Goal: Task Accomplishment & Management: Manage account settings

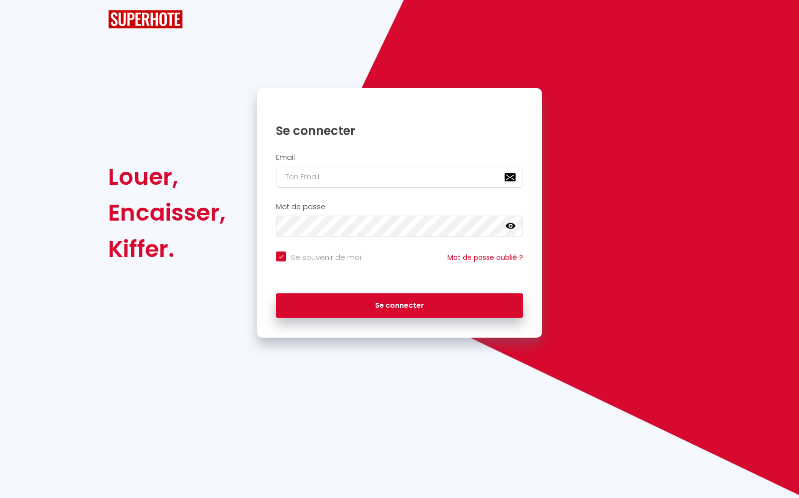
checkbox input "true"
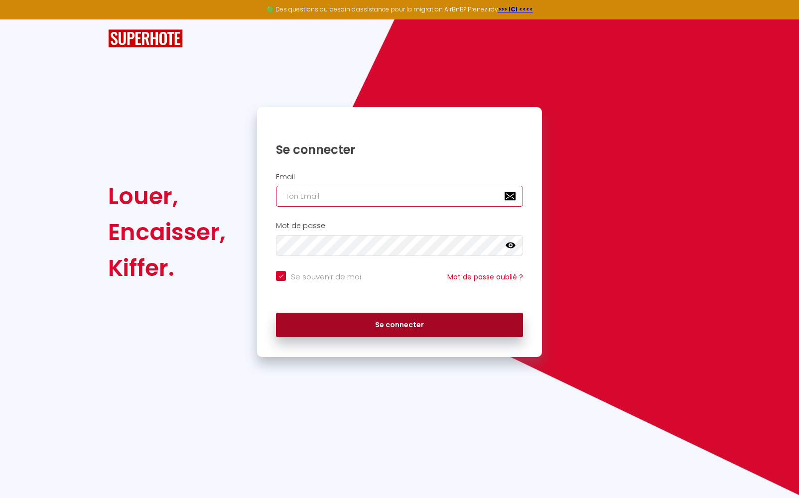
type input "[DOMAIN_NAME][EMAIL_ADDRESS][DOMAIN_NAME]"
click at [346, 329] on button "Se connecter" at bounding box center [399, 325] width 247 height 25
checkbox input "true"
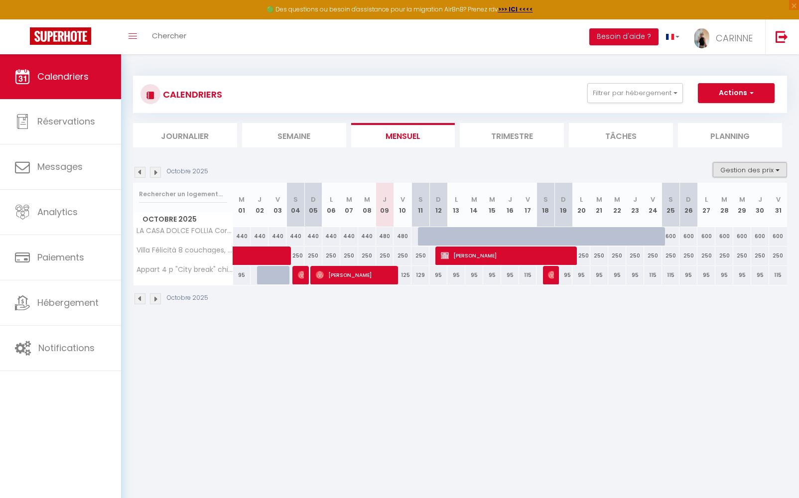
click at [783, 171] on button "Gestion des prix" at bounding box center [750, 169] width 74 height 15
click at [699, 202] on input "Nb Nuits minimum" at bounding box center [742, 201] width 90 height 10
checkbox input "true"
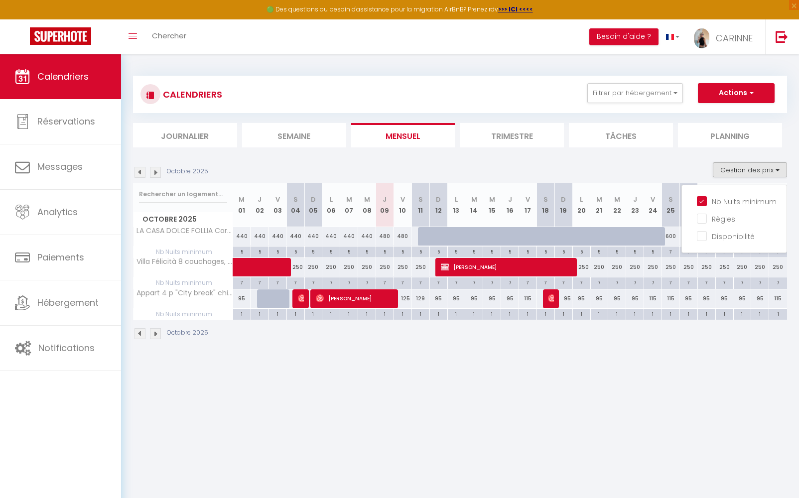
click at [407, 314] on div "1" at bounding box center [402, 313] width 17 height 9
type input "1"
type input "Ven 10 Octobre 2025"
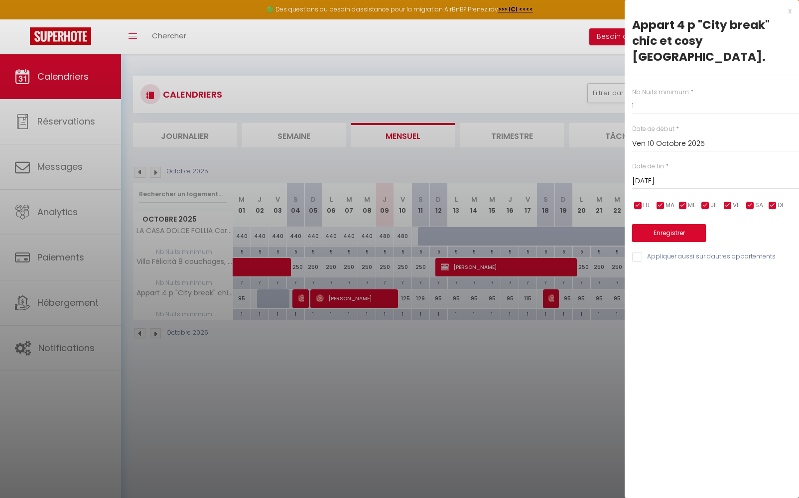
click at [686, 175] on input "Sam 11 Octobre 2025" at bounding box center [715, 181] width 167 height 13
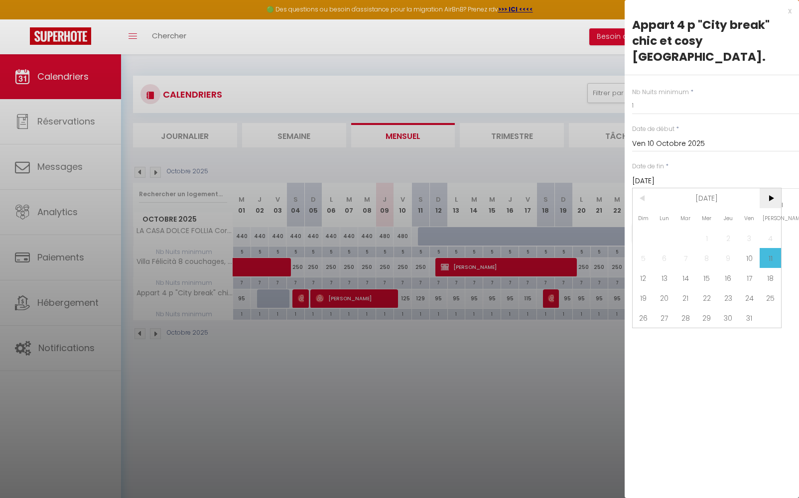
click at [772, 188] on span ">" at bounding box center [770, 198] width 21 height 20
click at [769, 188] on span ">" at bounding box center [770, 198] width 21 height 20
click at [770, 188] on span ">" at bounding box center [770, 198] width 21 height 20
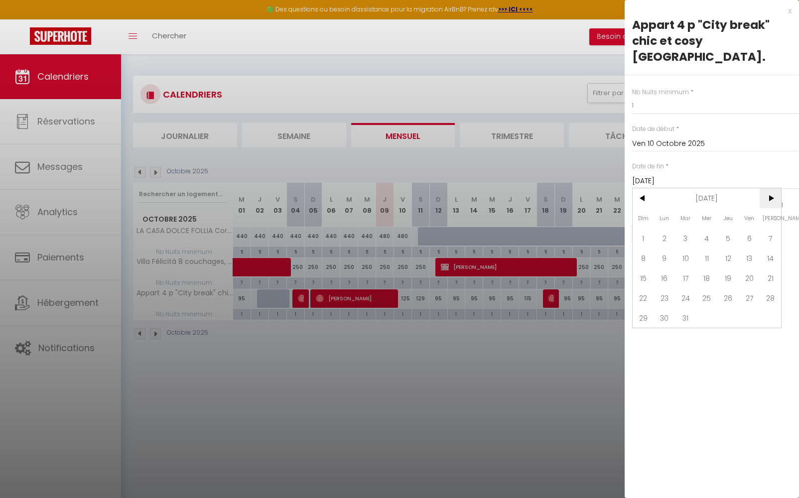
click at [770, 188] on span ">" at bounding box center [770, 198] width 21 height 20
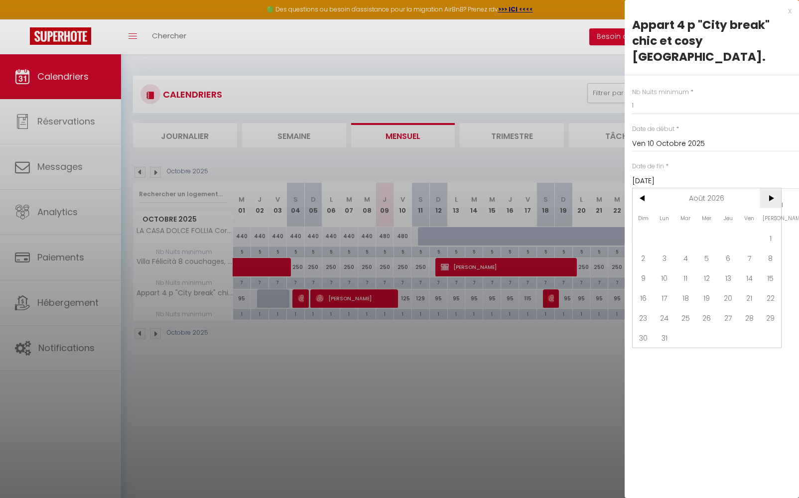
click at [770, 188] on span ">" at bounding box center [770, 198] width 21 height 20
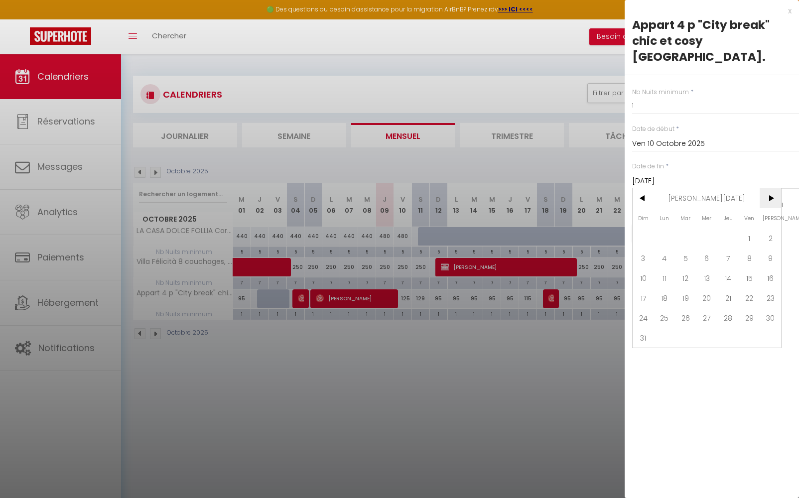
click at [770, 188] on span ">" at bounding box center [770, 198] width 21 height 20
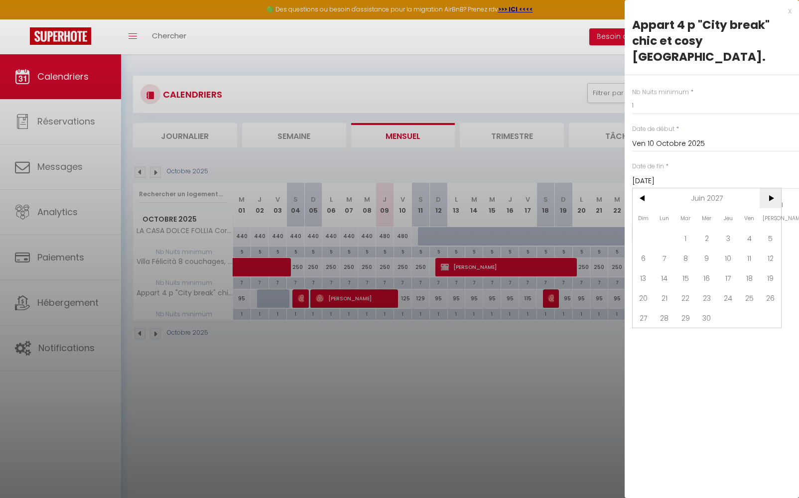
click at [770, 188] on span ">" at bounding box center [770, 198] width 21 height 20
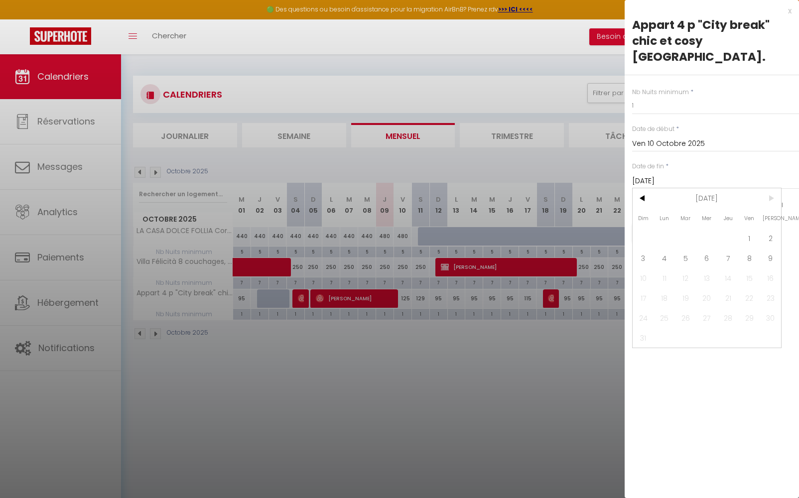
click at [770, 188] on span ">" at bounding box center [770, 198] width 21 height 20
click at [768, 248] on span "9" at bounding box center [770, 258] width 21 height 20
type input "[PERSON_NAME] 09 Octobre 2027"
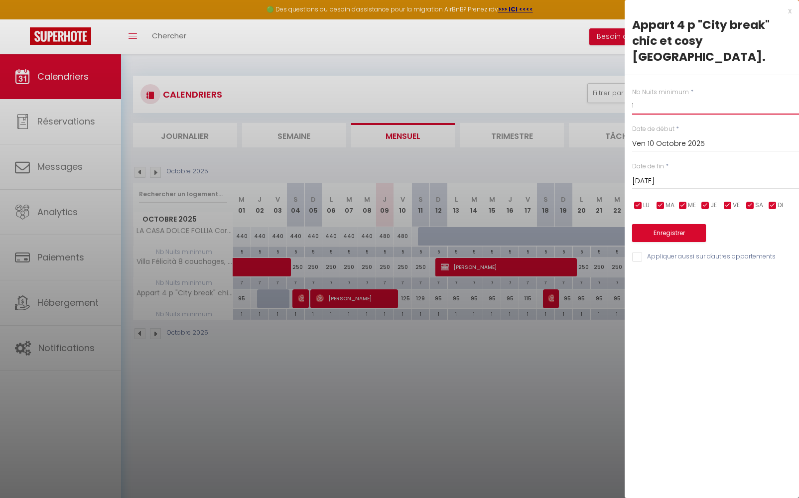
click at [647, 97] on input "1" at bounding box center [715, 106] width 167 height 18
type input "2"
click at [688, 137] on input "Ven 10 Octobre 2025" at bounding box center [715, 143] width 167 height 13
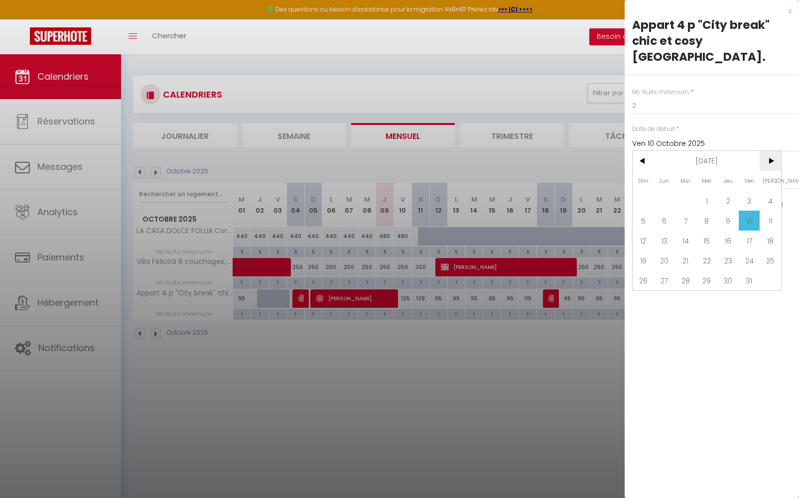
click at [771, 151] on span ">" at bounding box center [770, 161] width 21 height 20
click at [725, 231] on span "18" at bounding box center [727, 241] width 21 height 20
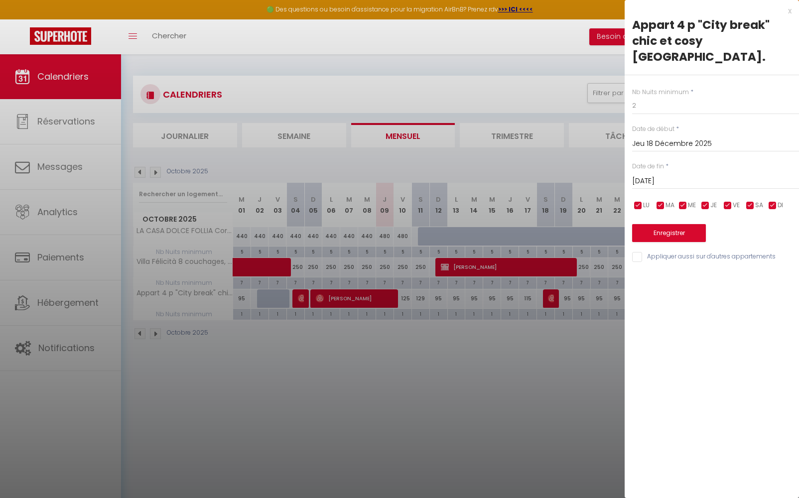
click at [654, 137] on input "Jeu 18 Décembre 2025" at bounding box center [715, 143] width 167 height 13
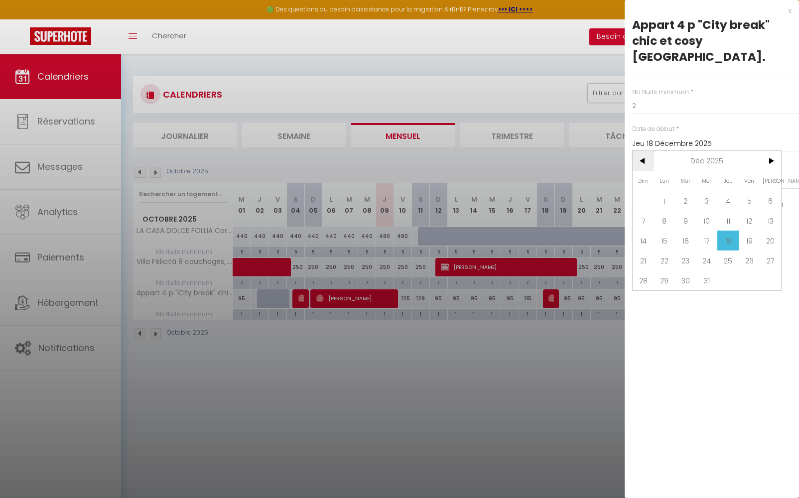
click at [643, 151] on span "<" at bounding box center [643, 161] width 21 height 20
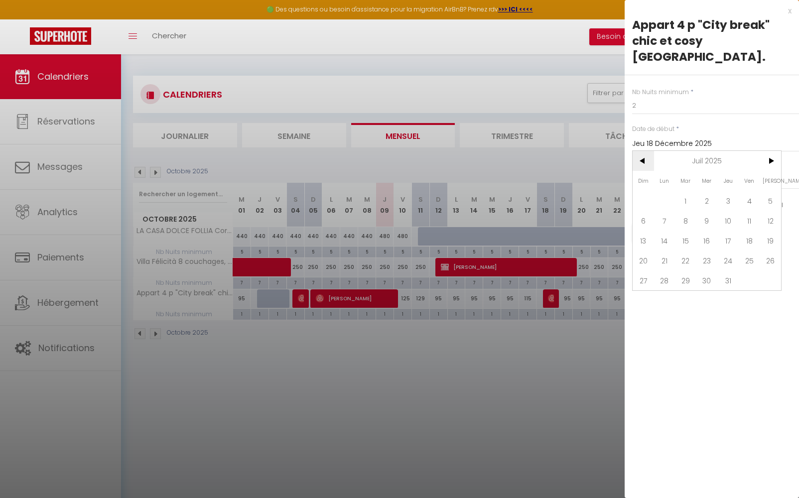
click at [643, 151] on span "<" at bounding box center [643, 161] width 21 height 20
click at [773, 151] on span ">" at bounding box center [770, 161] width 21 height 20
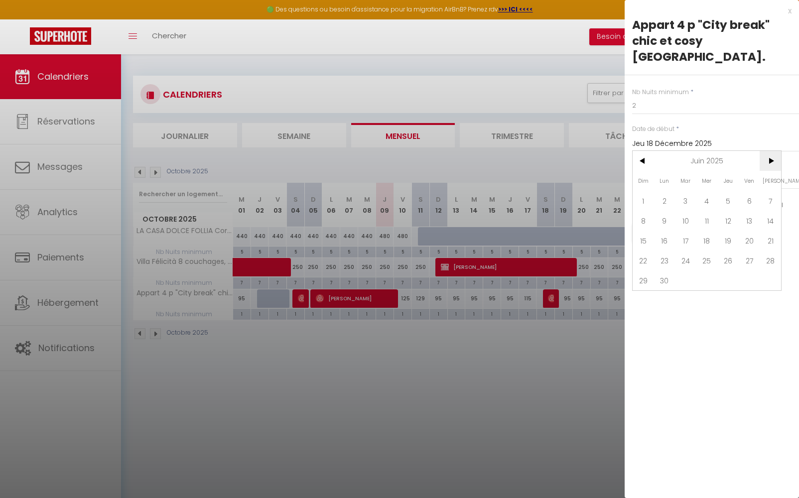
click at [773, 151] on span ">" at bounding box center [770, 161] width 21 height 20
click at [753, 211] on span "10" at bounding box center [749, 221] width 21 height 20
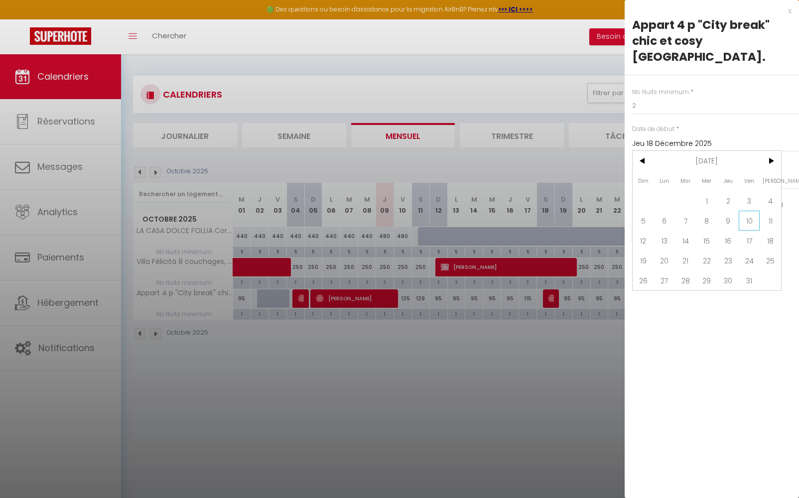
type input "Ven 10 Octobre 2025"
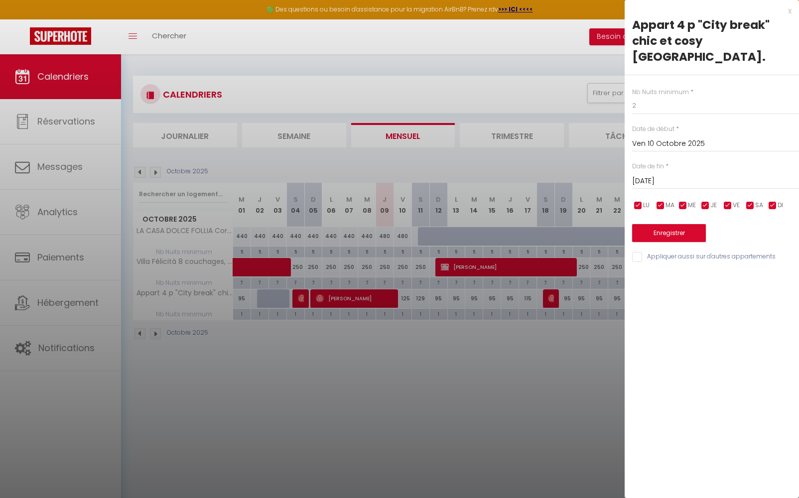
click at [690, 175] on input "[PERSON_NAME] 09 Octobre 2027" at bounding box center [715, 181] width 167 height 13
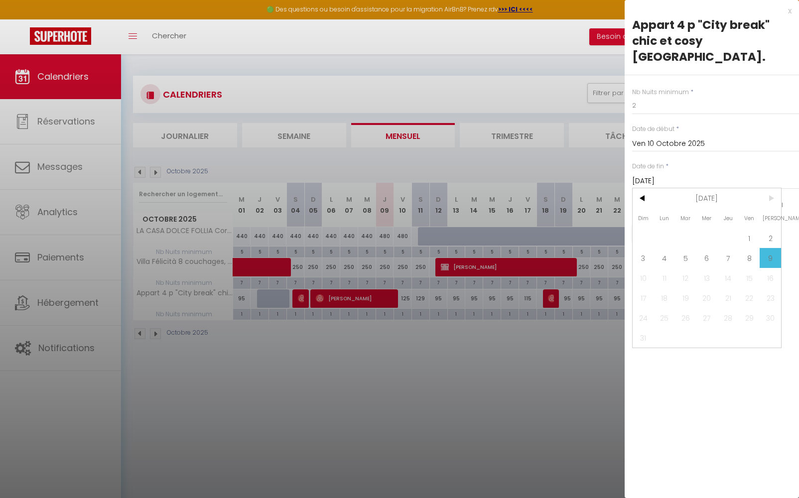
click at [690, 175] on input "[PERSON_NAME] 09 Octobre 2027" at bounding box center [715, 181] width 167 height 13
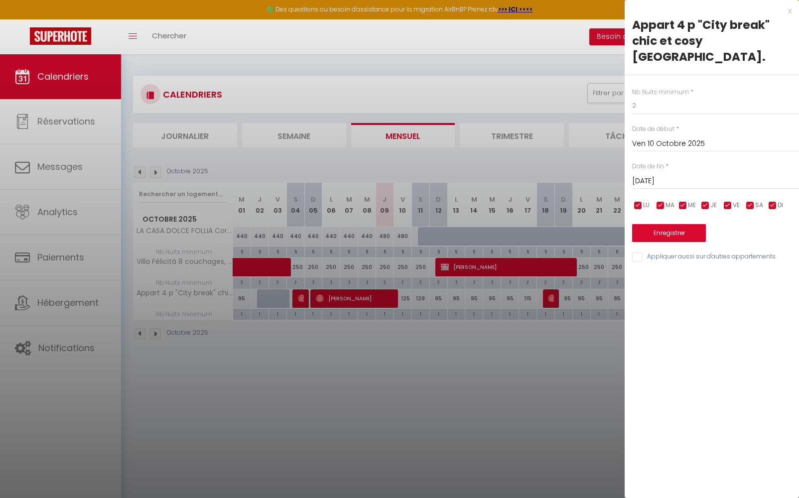
click at [690, 175] on input "[PERSON_NAME] 09 Octobre 2027" at bounding box center [715, 181] width 167 height 13
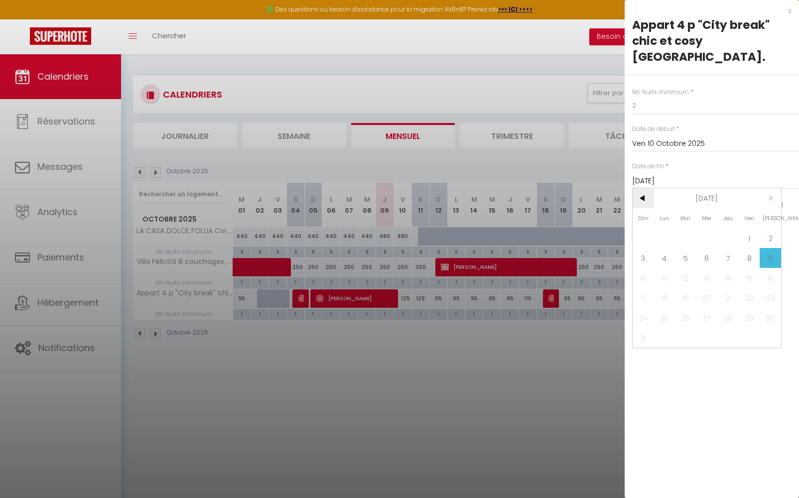
click at [645, 188] on span "<" at bounding box center [643, 198] width 21 height 20
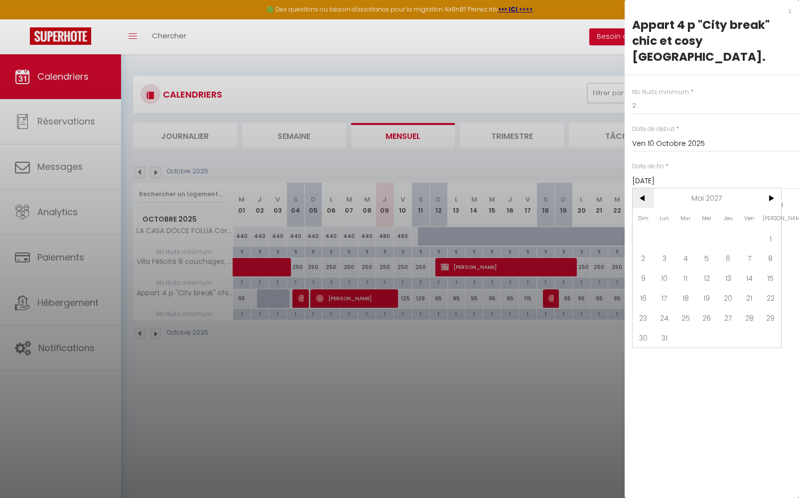
click at [645, 188] on span "<" at bounding box center [643, 198] width 21 height 20
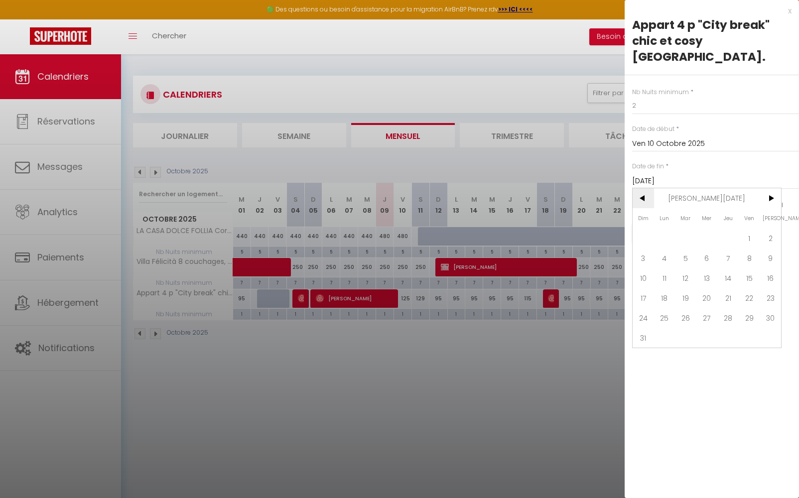
click at [645, 188] on span "<" at bounding box center [643, 198] width 21 height 20
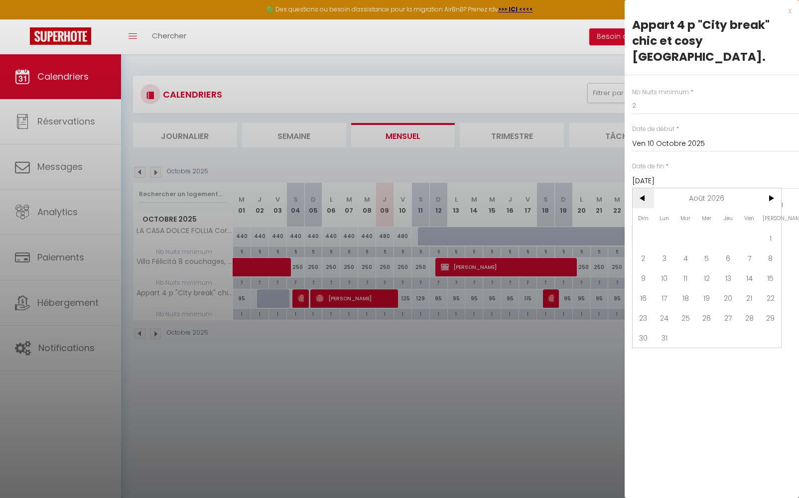
click at [645, 188] on span "<" at bounding box center [643, 198] width 21 height 20
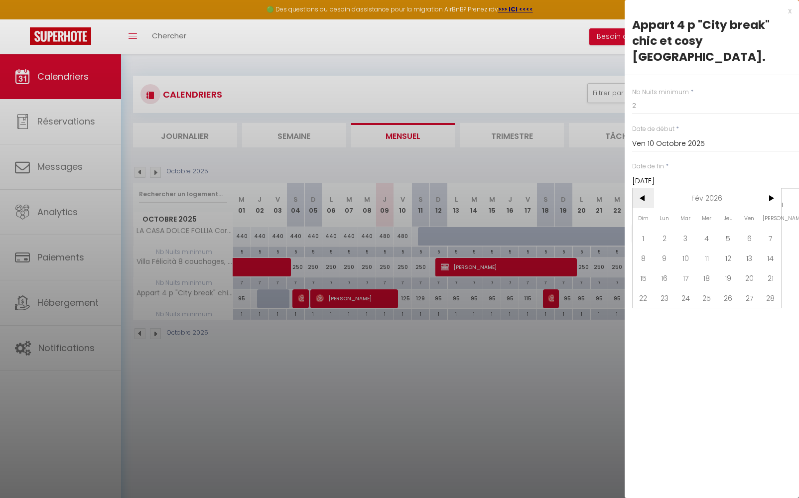
click at [645, 188] on span "<" at bounding box center [643, 198] width 21 height 20
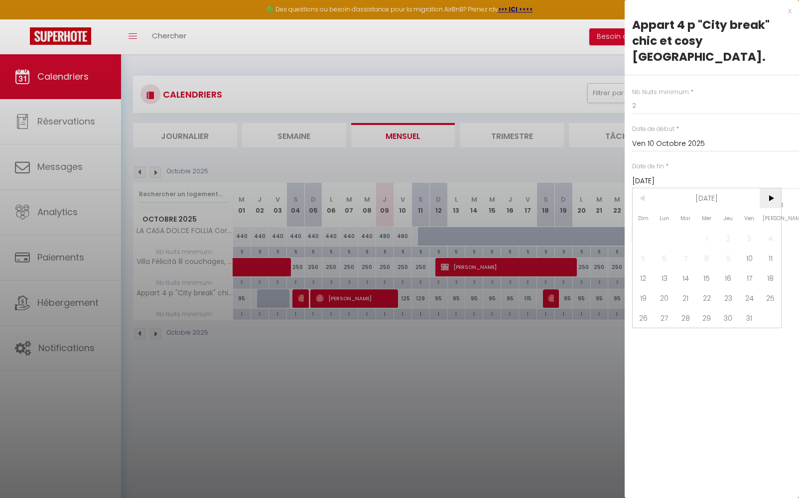
click at [775, 188] on span ">" at bounding box center [770, 198] width 21 height 20
click at [731, 268] on span "18" at bounding box center [727, 278] width 21 height 20
type input "Jeu 18 Décembre 2025"
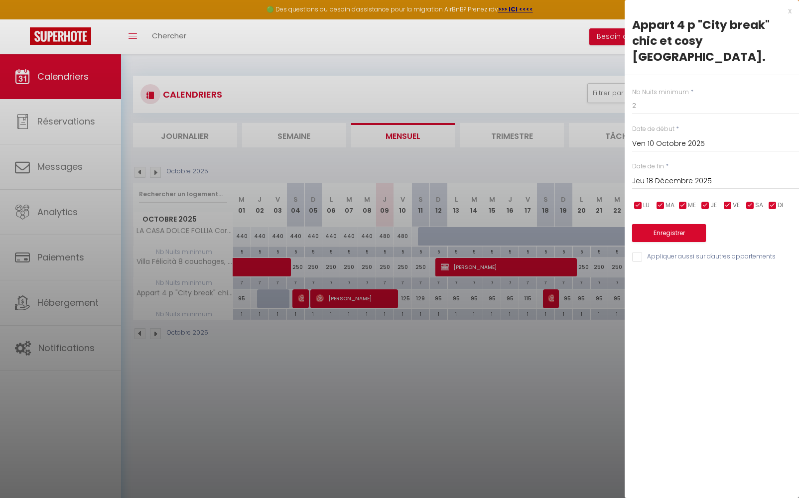
click at [639, 201] on input "checkbox" at bounding box center [638, 206] width 10 height 10
checkbox input "false"
click at [662, 201] on input "checkbox" at bounding box center [661, 206] width 10 height 10
checkbox input "false"
click at [684, 201] on input "checkbox" at bounding box center [683, 206] width 10 height 10
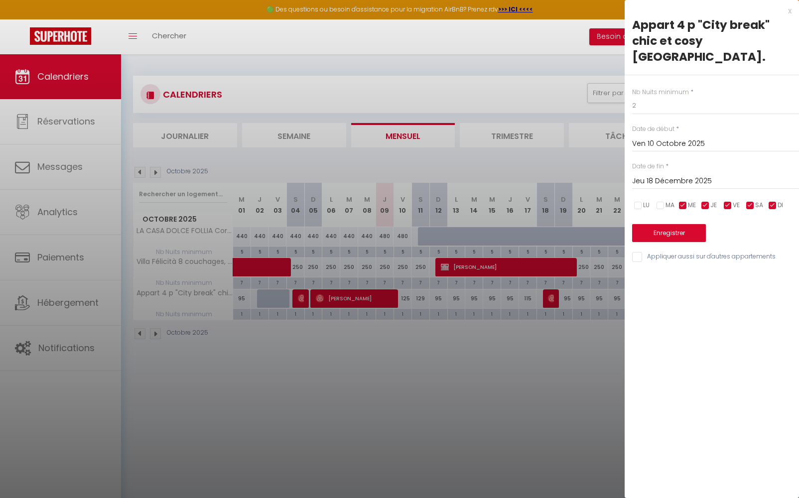
checkbox input "false"
click at [708, 201] on input "checkbox" at bounding box center [705, 206] width 10 height 10
click at [705, 201] on input "checkbox" at bounding box center [705, 206] width 10 height 10
checkbox input "true"
click at [775, 201] on input "checkbox" at bounding box center [773, 206] width 10 height 10
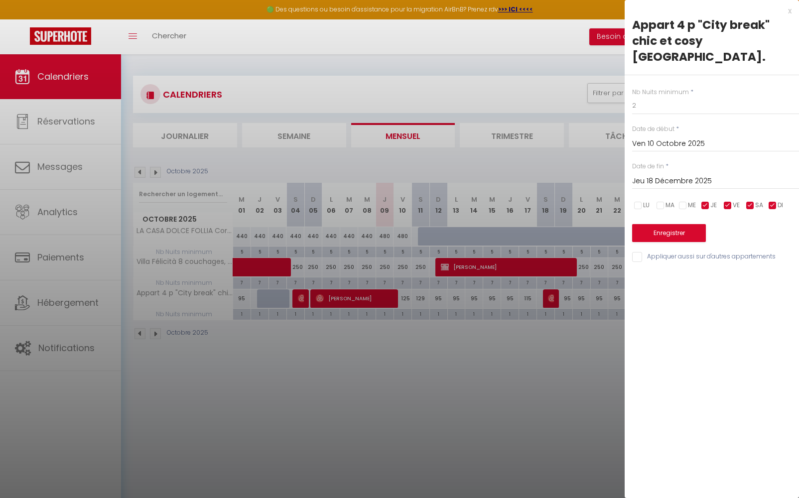
checkbox input "false"
click at [672, 224] on button "Enregistrer" at bounding box center [669, 233] width 74 height 18
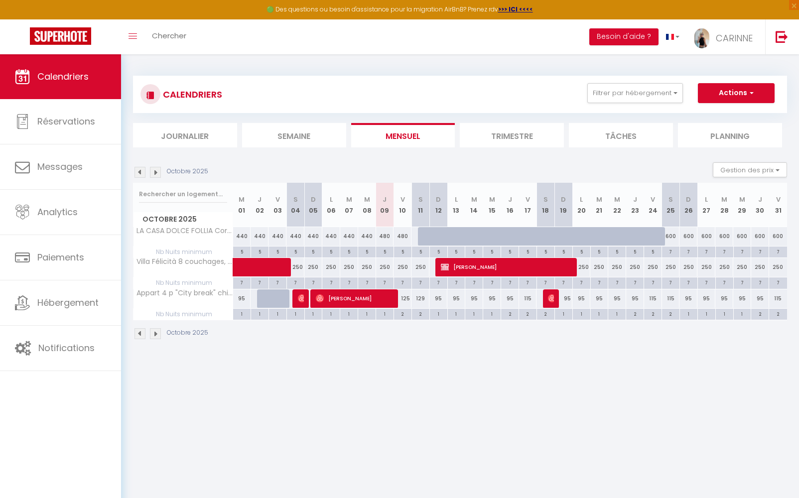
click at [157, 172] on img at bounding box center [155, 172] width 11 height 11
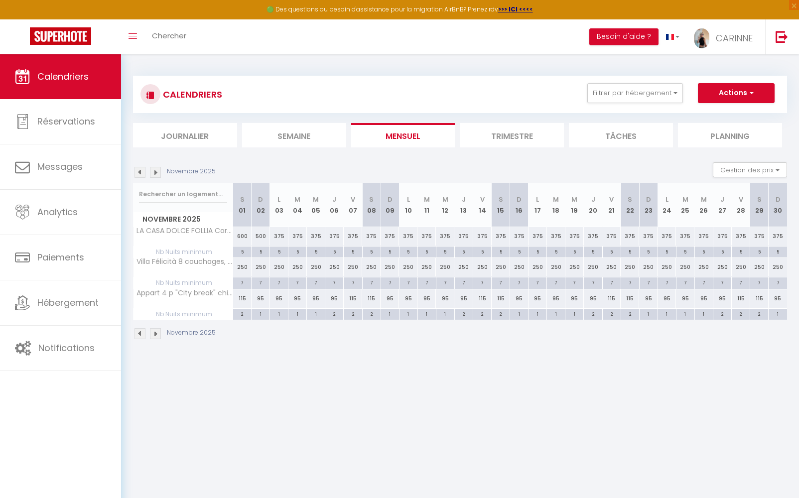
click at [157, 172] on img at bounding box center [155, 172] width 11 height 11
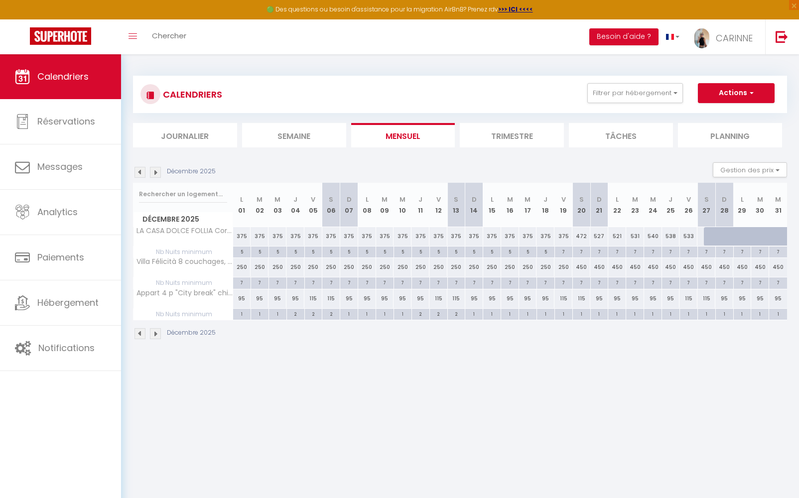
click at [564, 236] on div "375" at bounding box center [563, 236] width 18 height 18
type input "375"
type input "Ven 19 Décembre 2025"
type input "Sam 20 Décembre 2025"
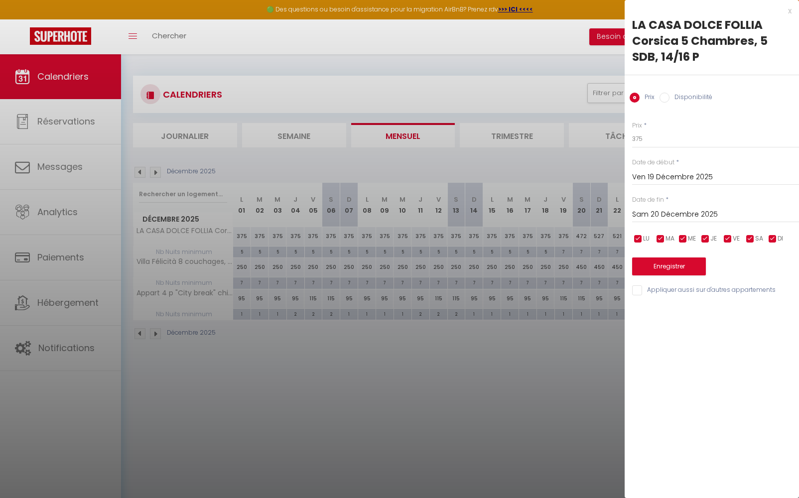
click at [568, 367] on div at bounding box center [399, 249] width 799 height 498
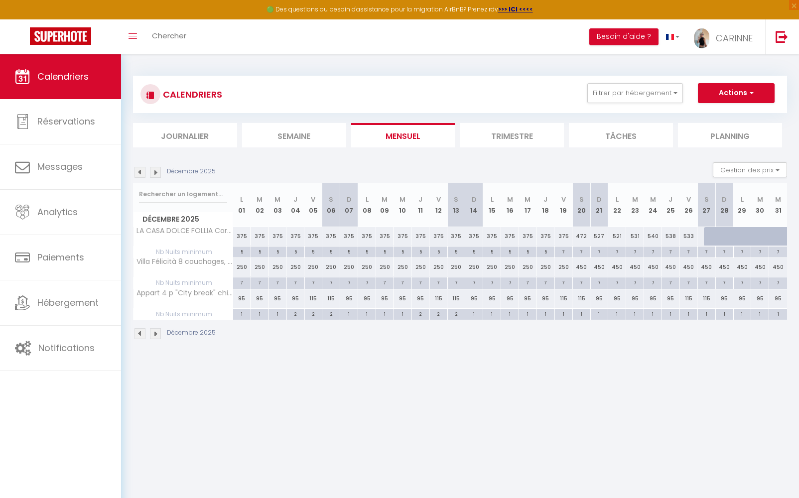
click at [565, 317] on div "1" at bounding box center [563, 313] width 17 height 9
type input "1"
type input "Ven 19 Décembre 2025"
type input "Sam 20 Décembre 2025"
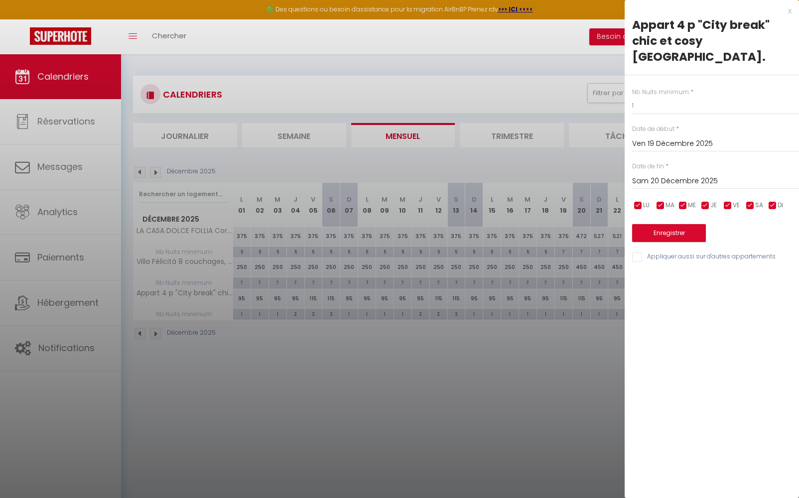
click at [567, 326] on div at bounding box center [399, 249] width 799 height 498
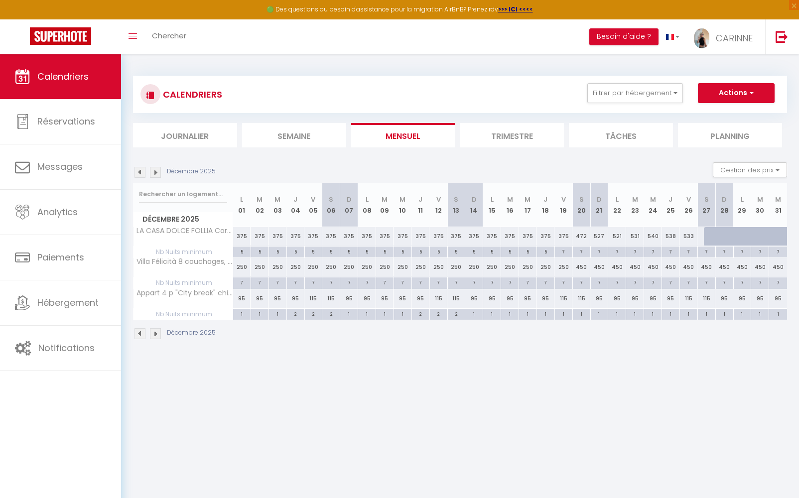
click at [583, 314] on div "1" at bounding box center [581, 313] width 17 height 9
type input "1"
type input "Sam 20 Décembre 2025"
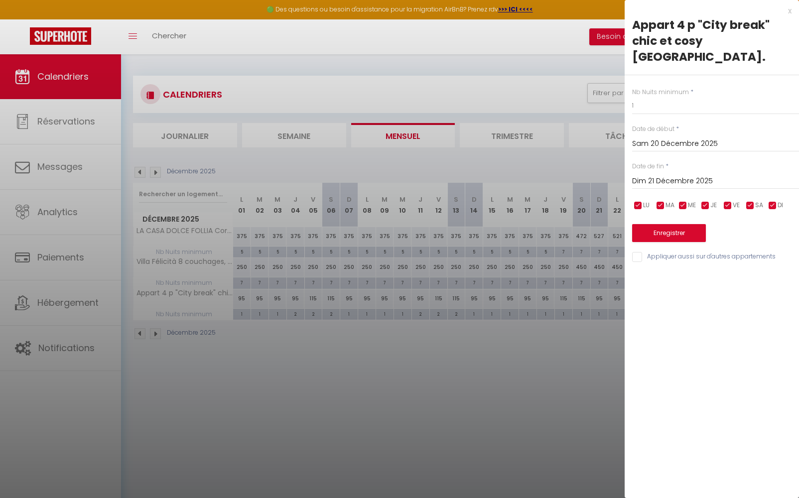
click at [658, 175] on input "Dim 21 Décembre 2025" at bounding box center [715, 181] width 167 height 13
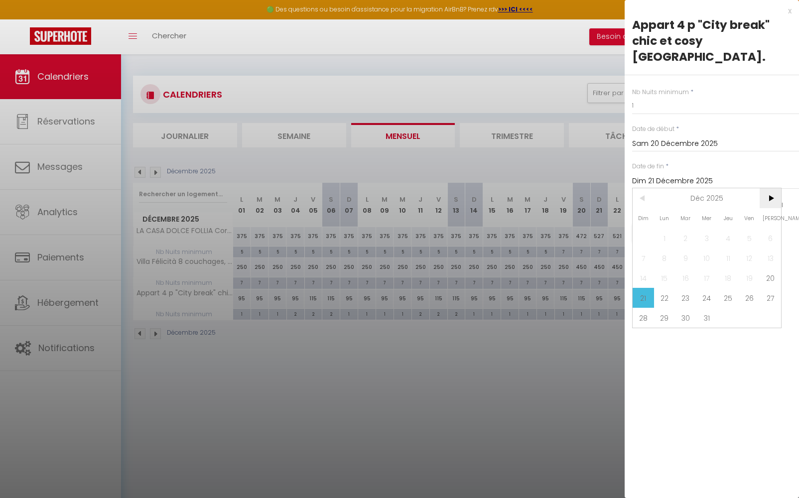
click at [771, 188] on span ">" at bounding box center [770, 198] width 21 height 20
click at [774, 228] on span "3" at bounding box center [770, 238] width 21 height 20
type input "Sam 03 Janvier 2026"
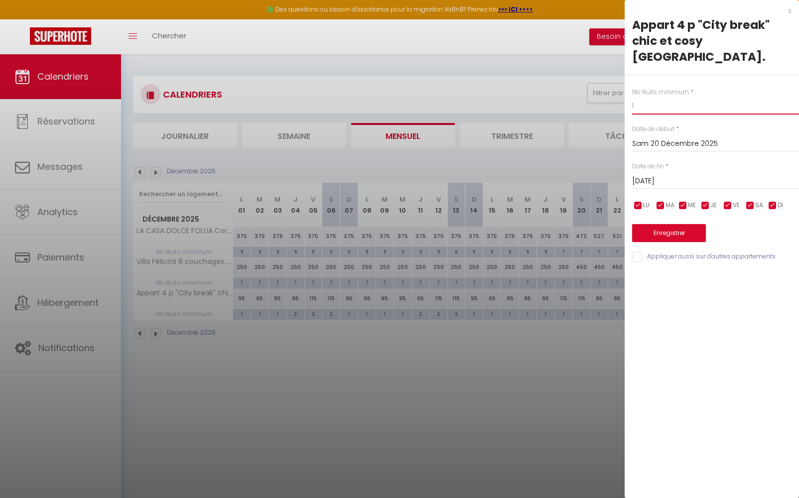
click at [647, 97] on input "1" at bounding box center [715, 106] width 167 height 18
type input "3"
click at [658, 224] on button "Enregistrer" at bounding box center [669, 233] width 74 height 18
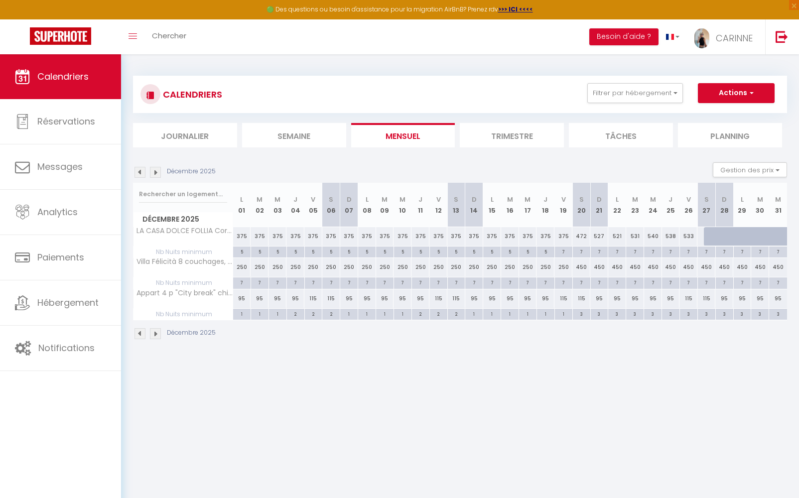
click at [582, 300] on div "115" at bounding box center [581, 298] width 18 height 18
type input "115"
type input "Sam 20 Décembre 2025"
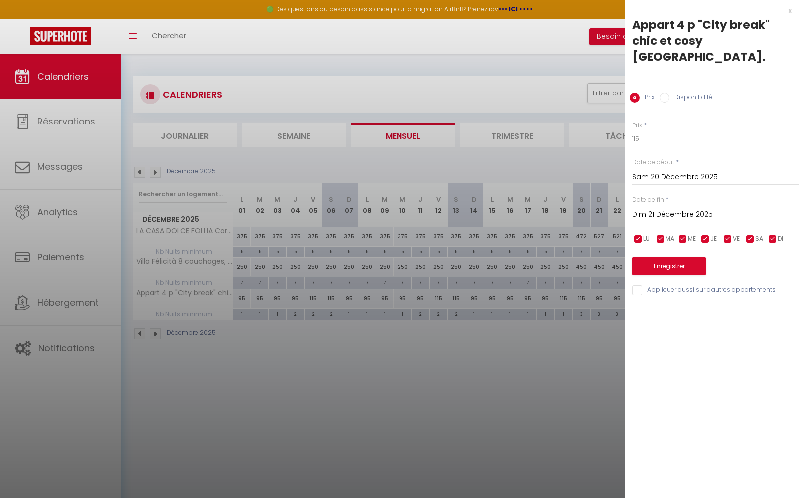
click at [670, 208] on input "Dim 21 Décembre 2025" at bounding box center [715, 214] width 167 height 13
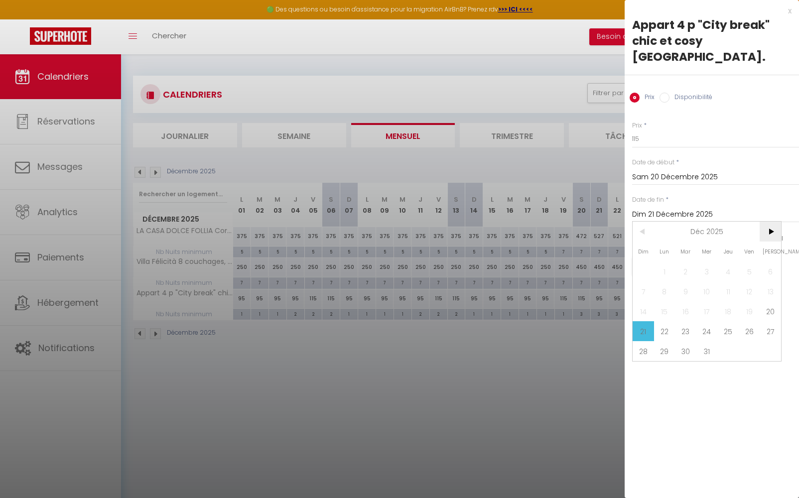
click at [773, 222] on span ">" at bounding box center [770, 232] width 21 height 20
click at [772, 262] on span "3" at bounding box center [770, 272] width 21 height 20
type input "Sam 03 Janvier 2026"
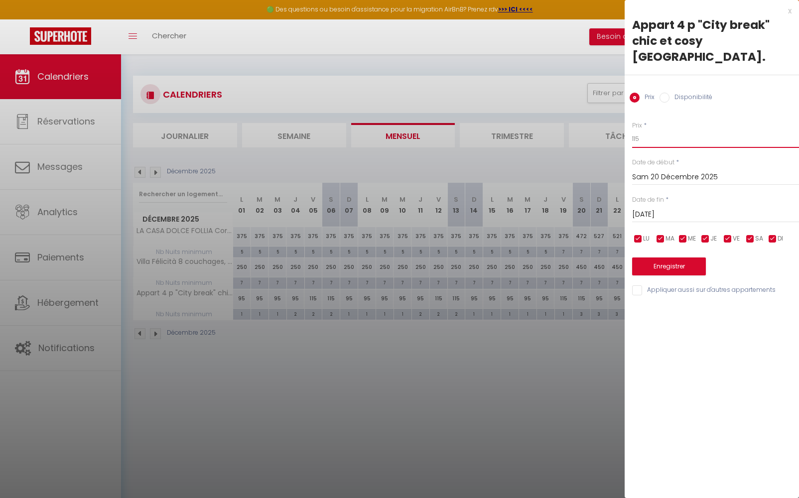
click at [640, 130] on input "115" at bounding box center [715, 139] width 167 height 18
drag, startPoint x: 640, startPoint y: 126, endPoint x: 627, endPoint y: 124, distance: 13.0
click at [627, 124] on div "Prix * 115 Statut * Disponible Indisponible Date de début * Sam 20 Décembre 202…" at bounding box center [712, 203] width 174 height 188
type input "155"
click at [650, 258] on button "Enregistrer" at bounding box center [669, 267] width 74 height 18
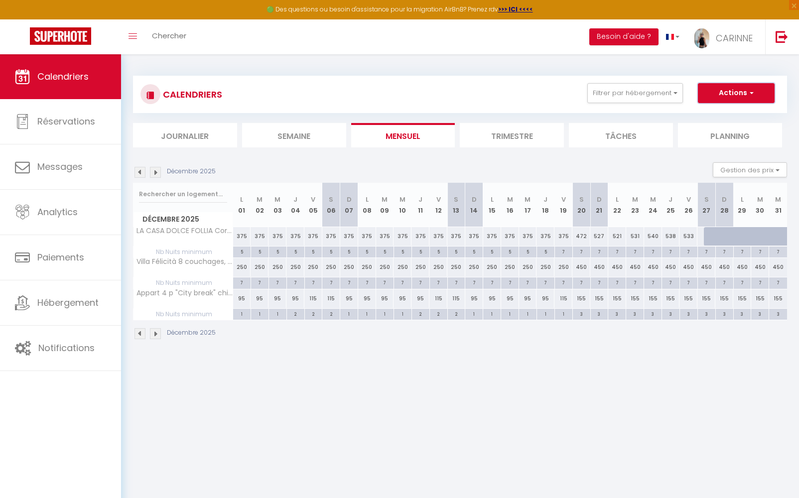
click at [754, 94] on button "Actions" at bounding box center [736, 93] width 77 height 20
click at [580, 377] on body "🟢 Des questions ou besoin d'assistance pour la migration AirBnB? Prenez rdv >>>…" at bounding box center [399, 303] width 799 height 498
click at [580, 376] on body "🟢 Des questions ou besoin d'assistance pour la migration AirBnB? Prenez rdv >>>…" at bounding box center [399, 303] width 799 height 498
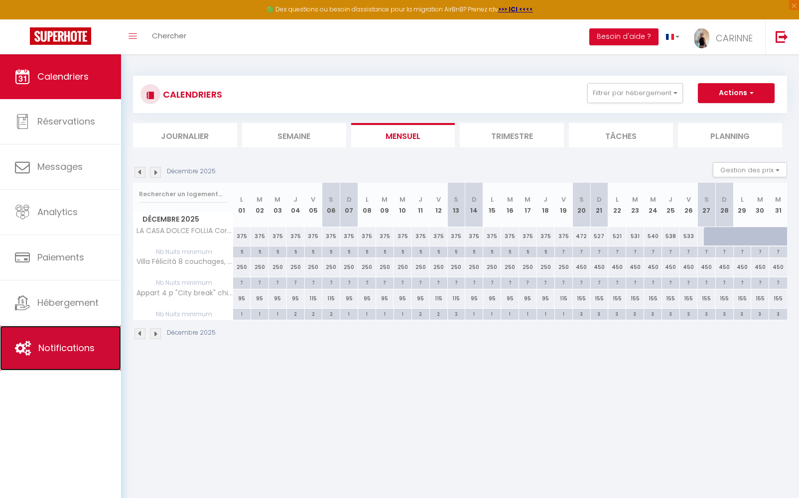
click at [53, 353] on span "Notifications" at bounding box center [66, 348] width 56 height 12
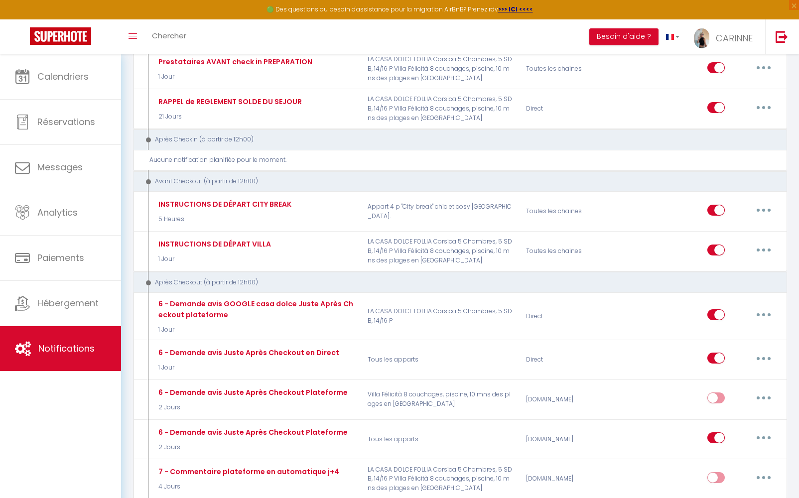
scroll to position [635, 0]
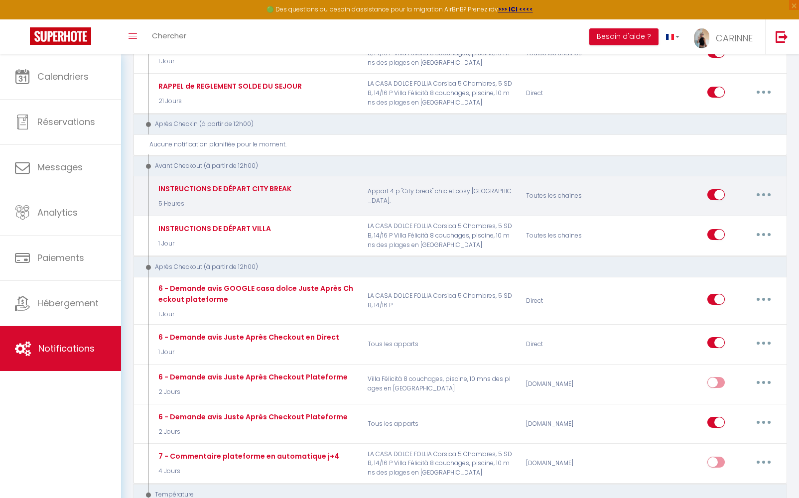
click at [762, 187] on button "button" at bounding box center [764, 195] width 28 height 16
click at [721, 213] on link "Editer" at bounding box center [738, 217] width 74 height 17
type input "INSTRUCTIONS DE DÉPART CITY BREAK"
select select "4"
select select "5 Heures"
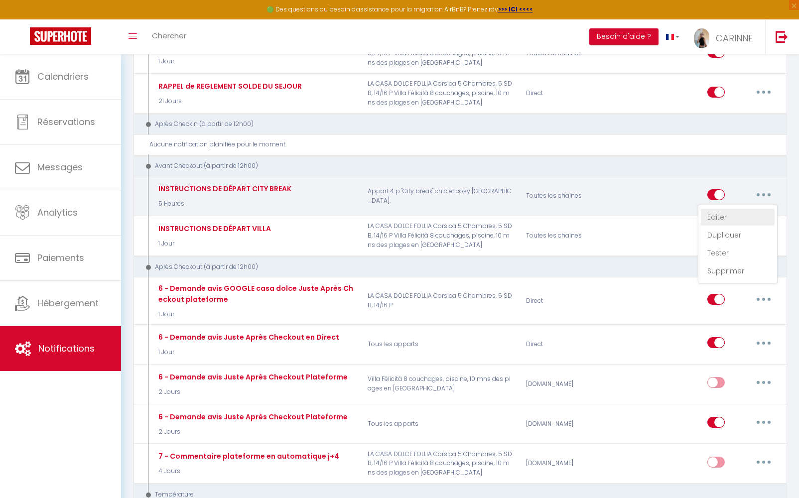
select select
checkbox input "true"
checkbox input "false"
radio input "true"
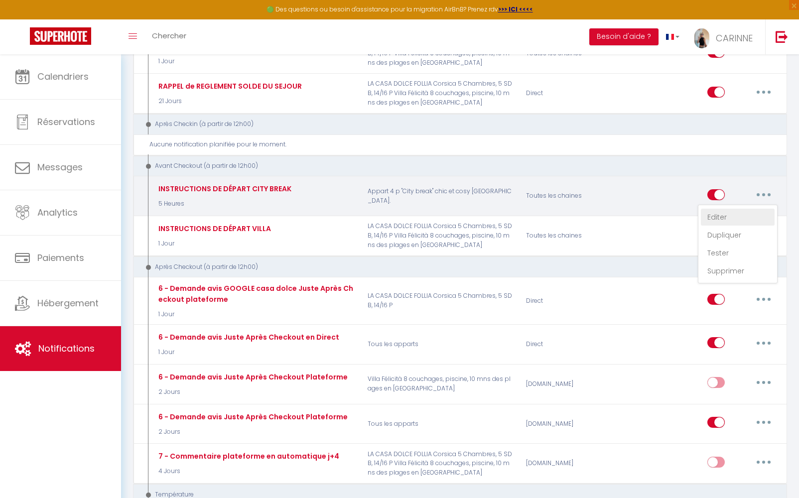
type input "[GUEST:FIRST_NAME][CHECKOUTPROCEDURE-FR][BOOKING:ID]"
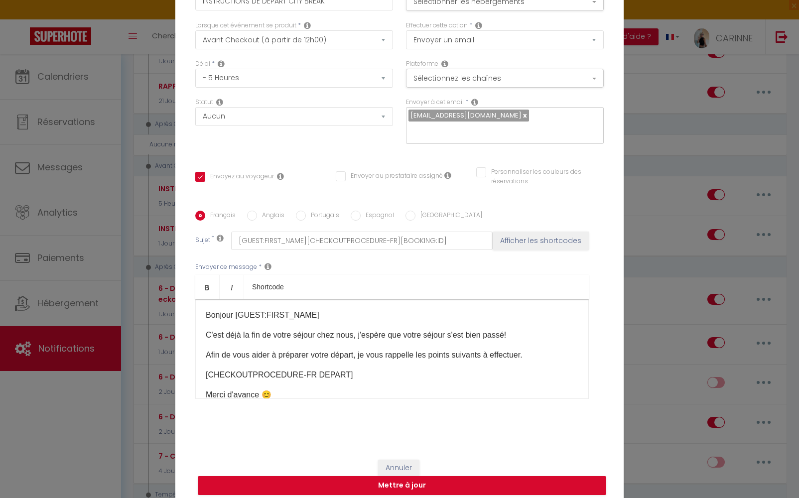
scroll to position [0, 0]
click at [545, 350] on p "Afin de vous aider à préparer votre départ, je vous rappelle les points suivant…" at bounding box center [392, 356] width 373 height 12
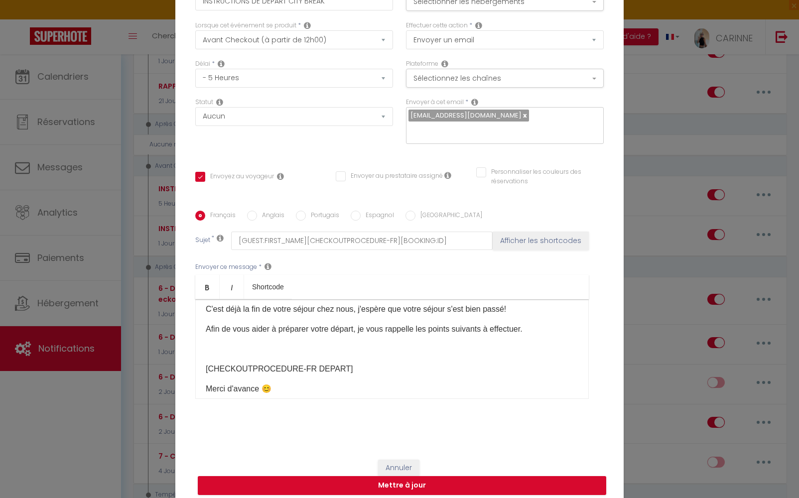
scroll to position [83, 0]
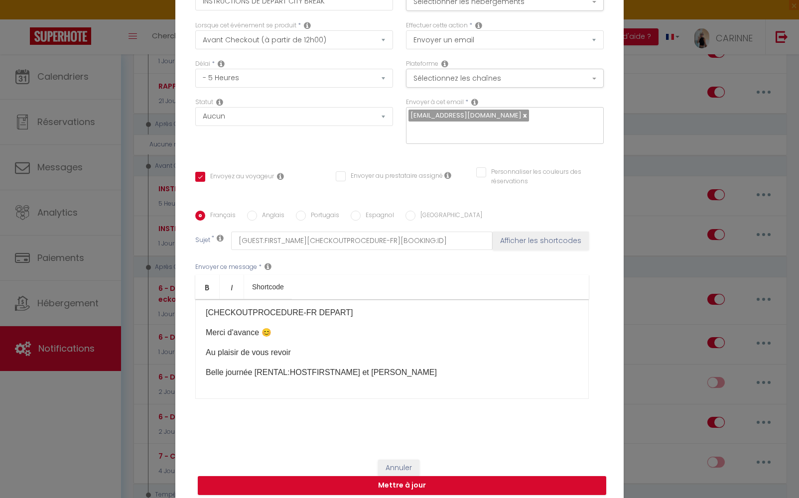
click at [352, 307] on p "[CHECKOUTPROCEDURE-FR DEPART]​" at bounding box center [392, 313] width 373 height 12
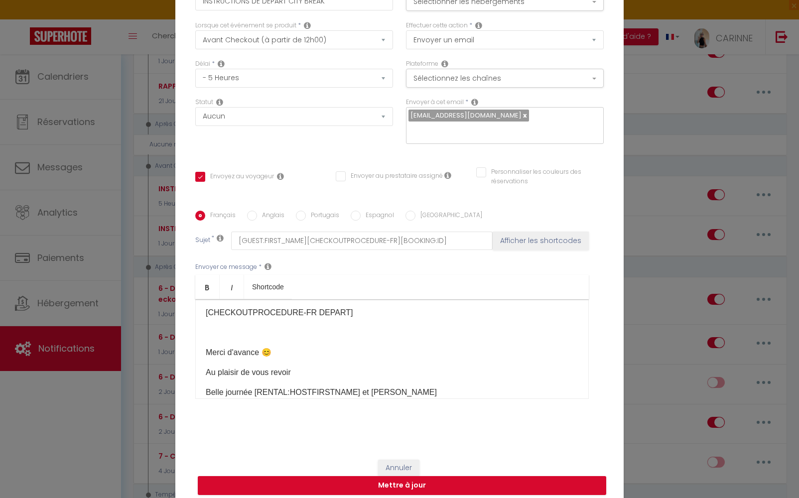
click at [384, 387] on p "Belle journée [RENTAL:HOSTFIRSTNAME]​ et Claire 🌟" at bounding box center [392, 393] width 373 height 12
click at [368, 476] on button "Mettre à jour" at bounding box center [402, 485] width 409 height 19
checkbox input "true"
checkbox input "false"
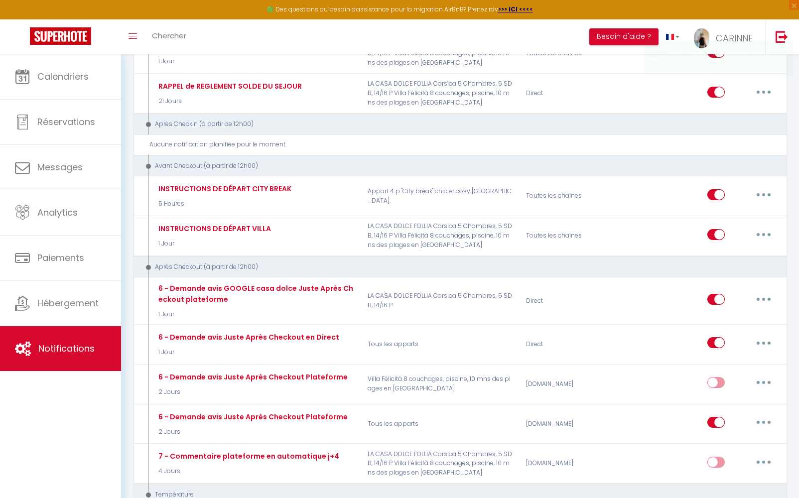
scroll to position [0, 0]
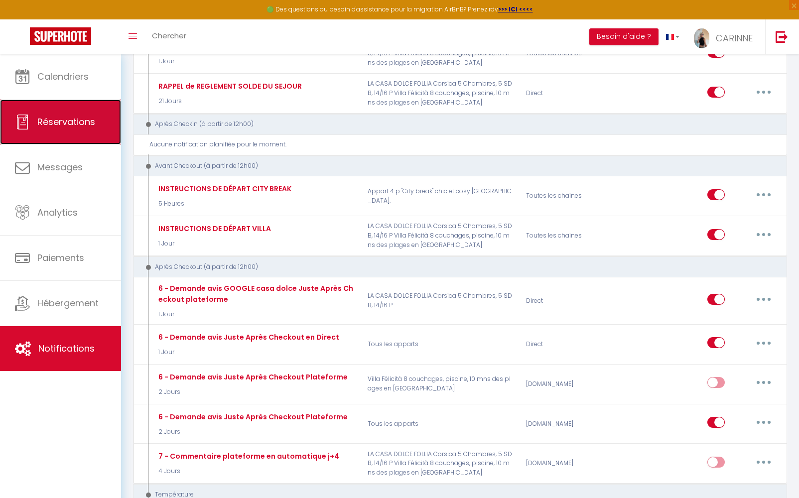
click at [59, 124] on span "Réservations" at bounding box center [66, 122] width 58 height 12
select select "not_cancelled"
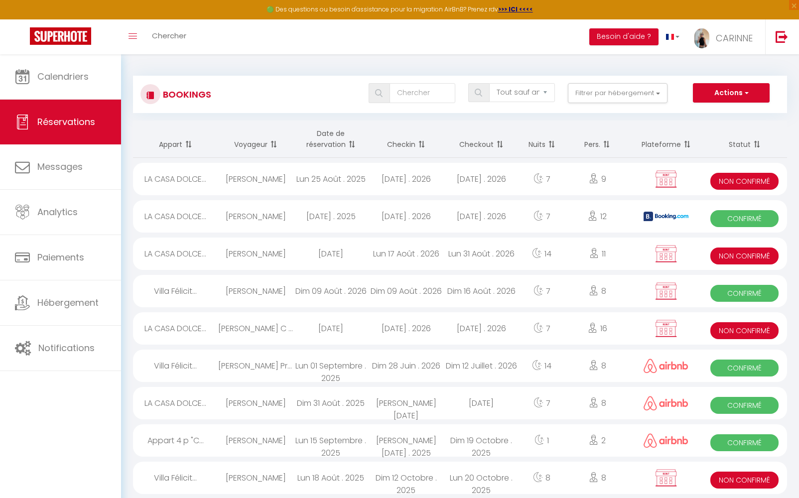
click at [676, 143] on th "Plateforme" at bounding box center [666, 139] width 72 height 37
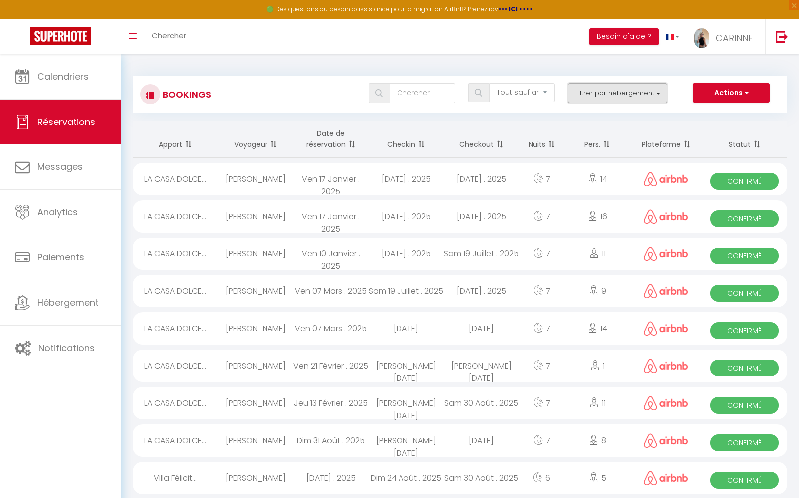
click at [658, 94] on button "Filtrer par hébergement" at bounding box center [618, 93] width 100 height 20
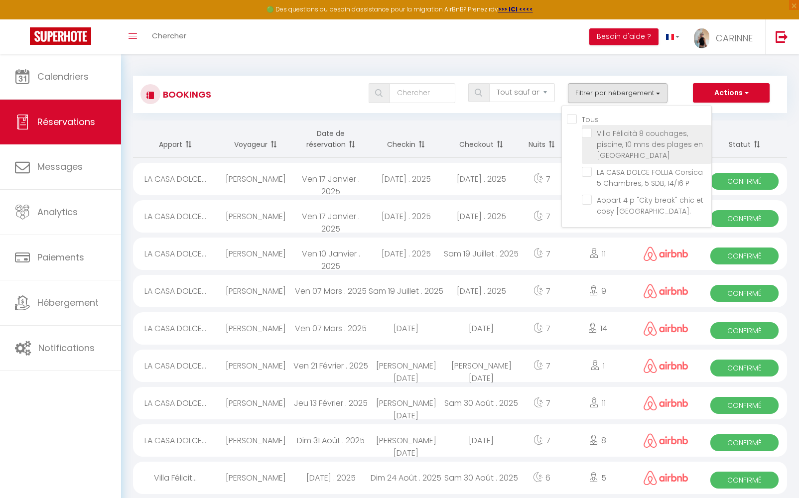
click at [591, 133] on input "[PERSON_NAME] 8 couchages, piscine, 10 mns des plages en [GEOGRAPHIC_DATA]" at bounding box center [647, 133] width 130 height 10
checkbox input "true"
checkbox input "false"
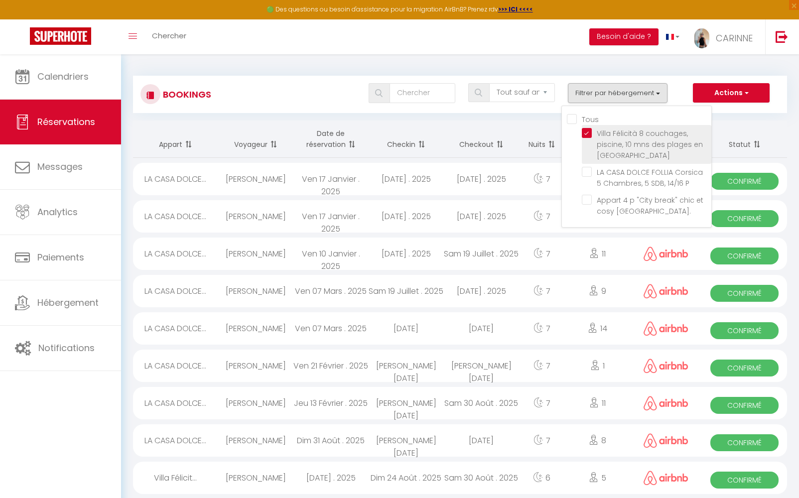
checkbox input "false"
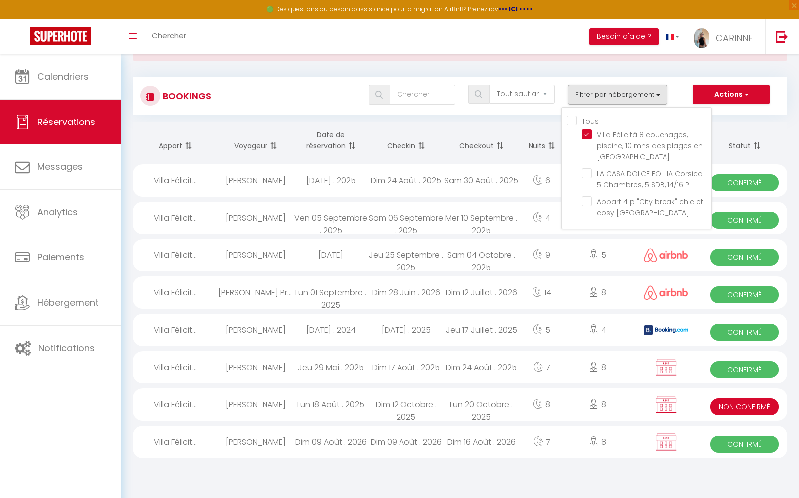
scroll to position [54, 0]
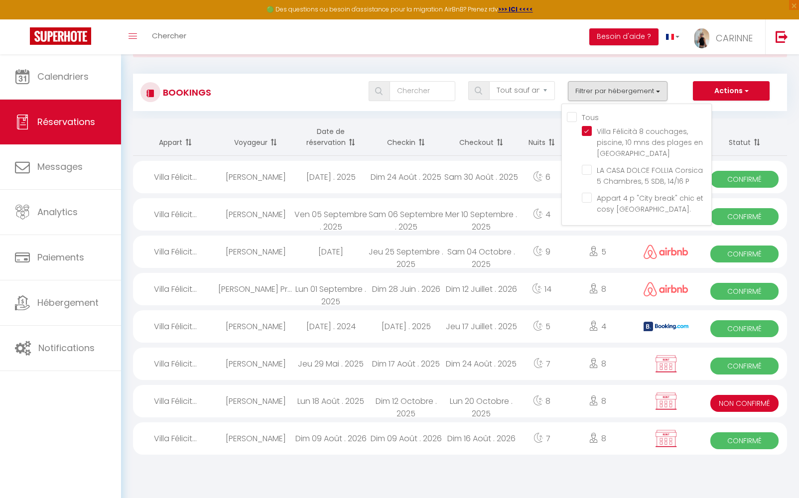
click at [480, 439] on div "Dim 16 Août . 2026" at bounding box center [481, 438] width 75 height 32
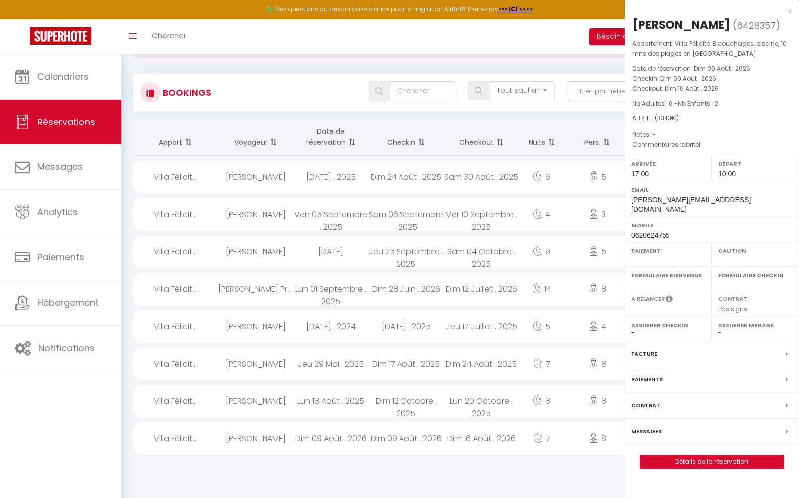
select select "OK"
select select "KO"
select select "0"
select select "1"
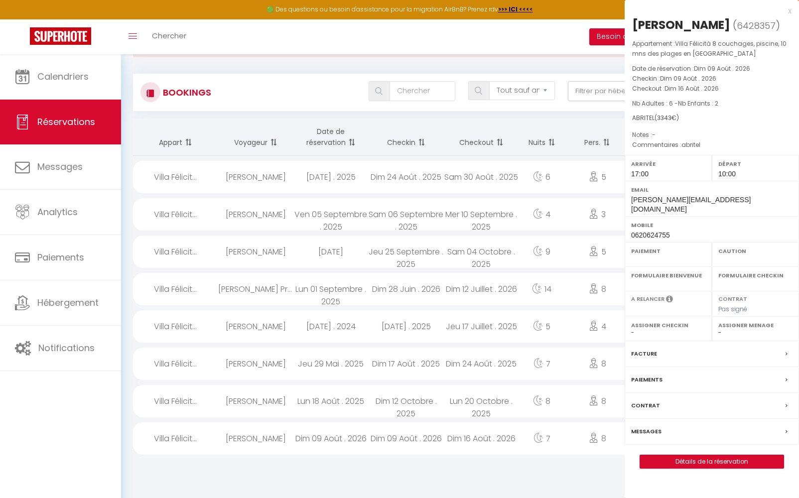
select select
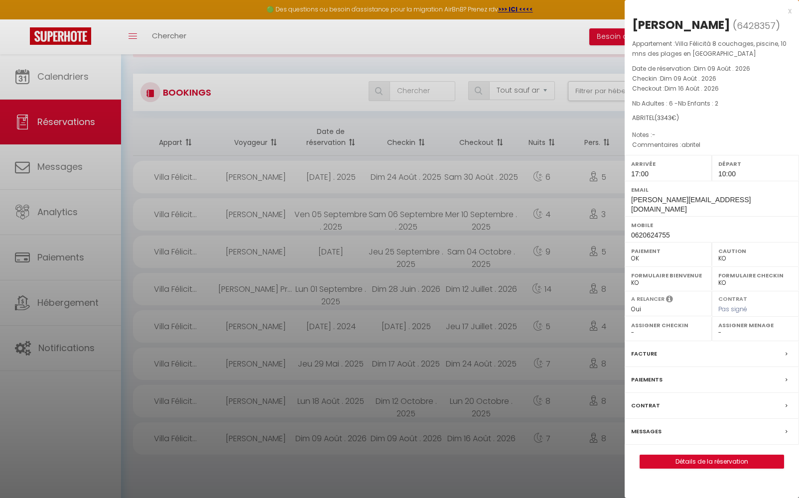
click at [784, 359] on div "Facture" at bounding box center [712, 354] width 174 height 26
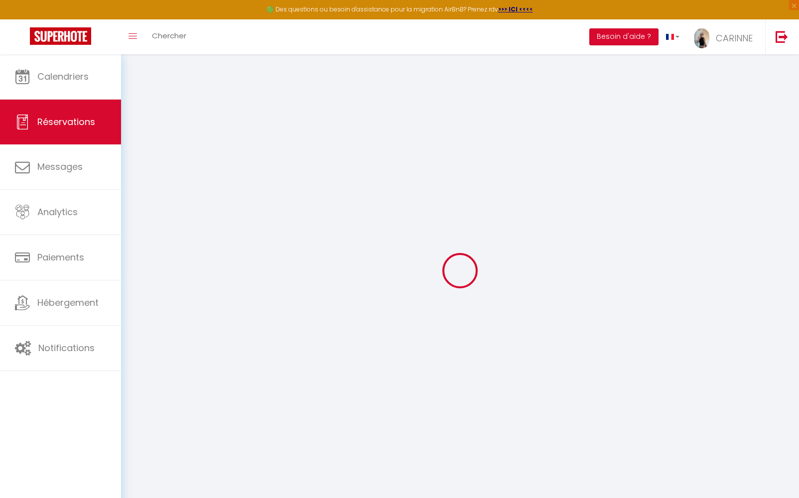
select select
checkbox input "false"
type textarea "abritel"
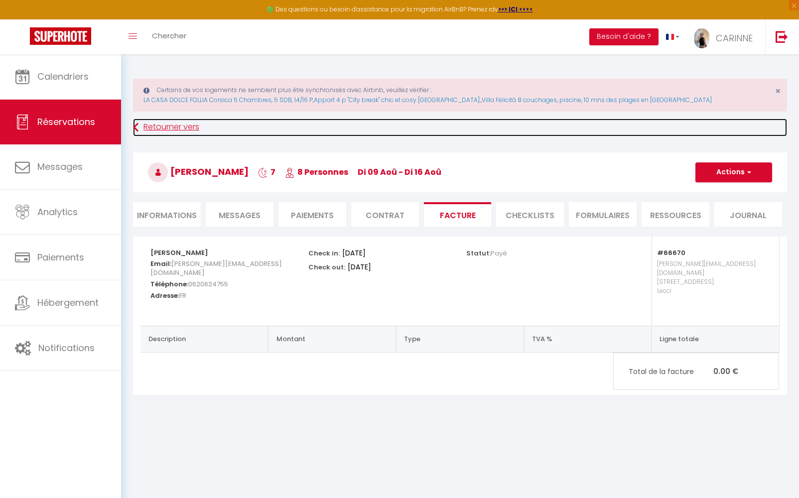
click at [157, 128] on link "Retourner vers" at bounding box center [460, 128] width 654 height 18
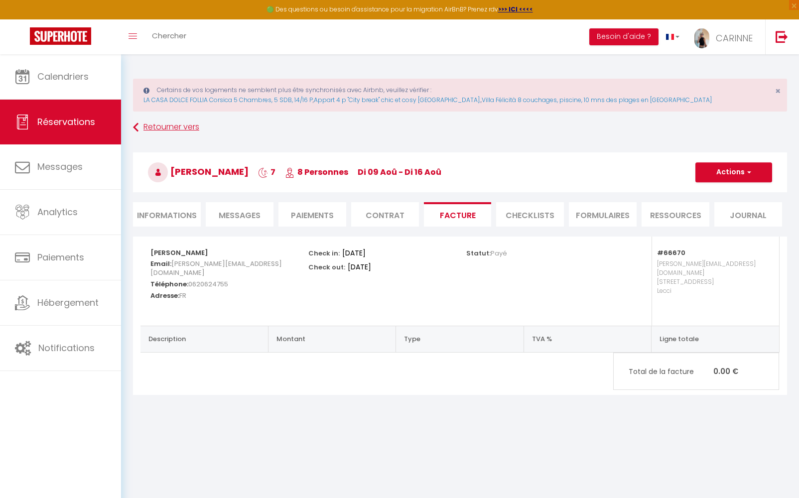
select select "not_cancelled"
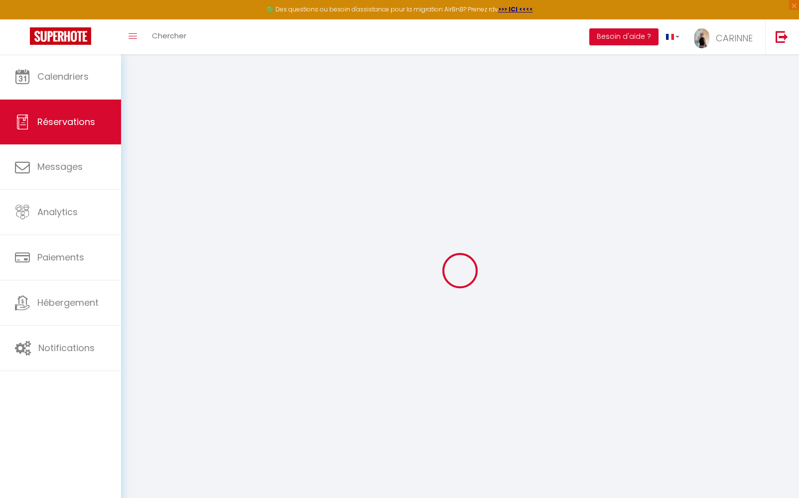
scroll to position [54, 0]
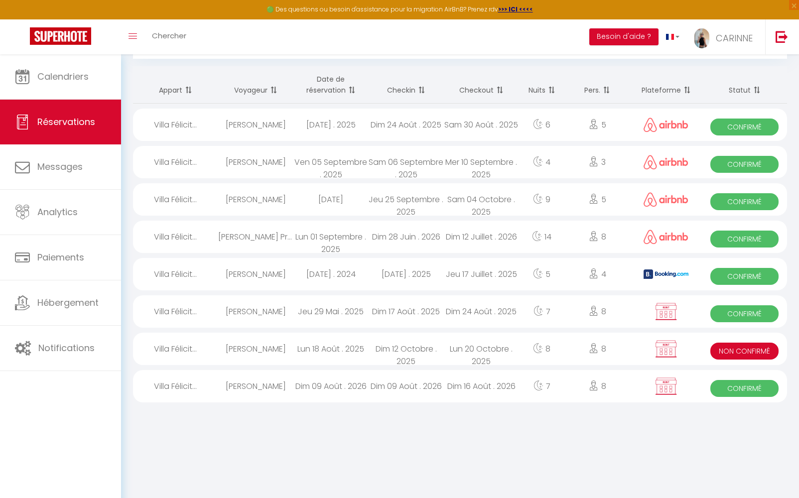
click at [270, 389] on div "GAETAN BOMBASARO" at bounding box center [255, 386] width 75 height 32
select select "OK"
select select "KO"
select select "0"
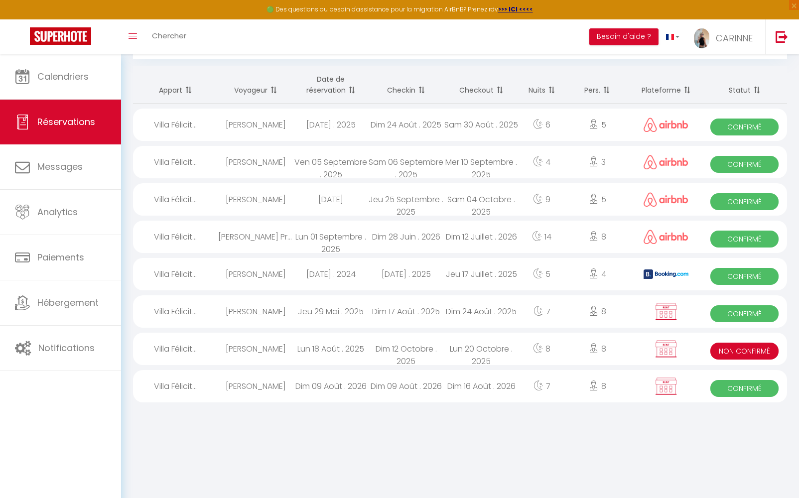
select select "1"
select select
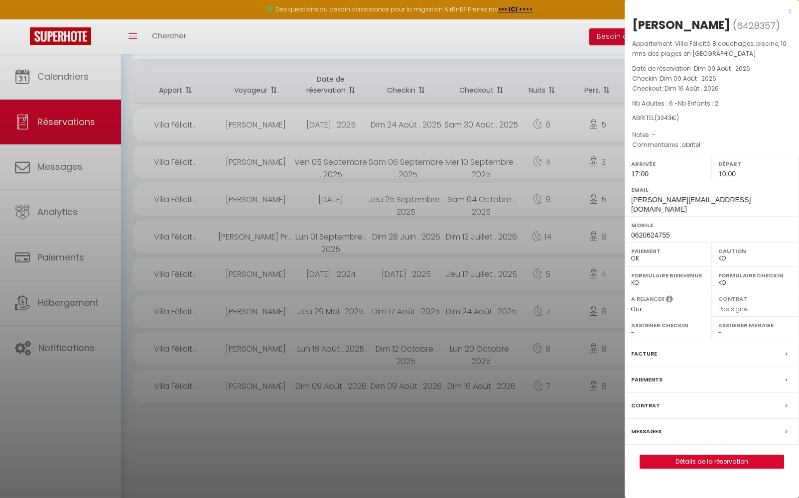
click at [641, 359] on label "Facture" at bounding box center [644, 354] width 26 height 10
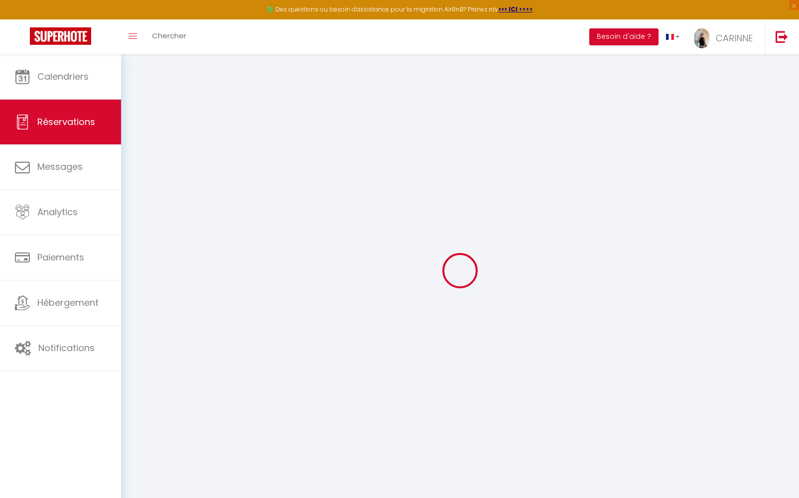
select select
checkbox input "false"
type textarea "abritel"
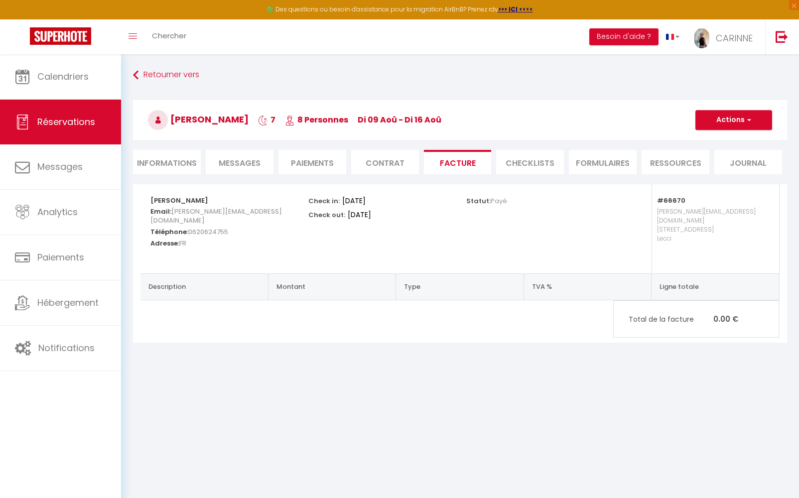
click at [385, 160] on li "Contrat" at bounding box center [385, 162] width 68 height 24
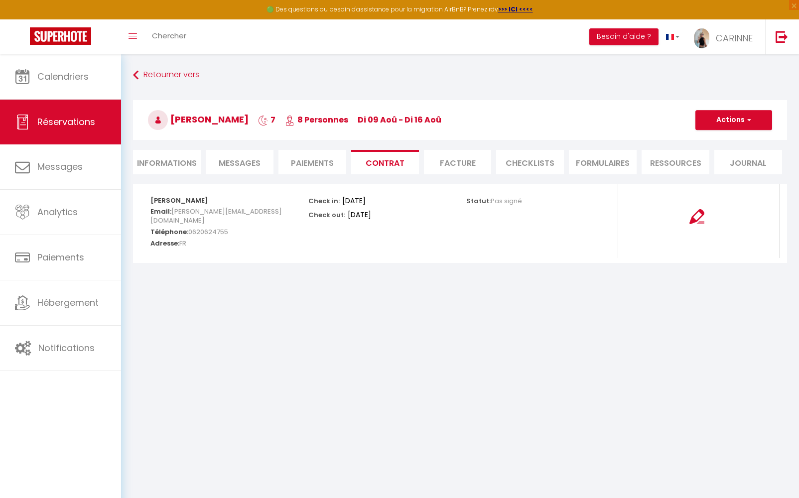
click at [307, 161] on li "Paiements" at bounding box center [312, 162] width 68 height 24
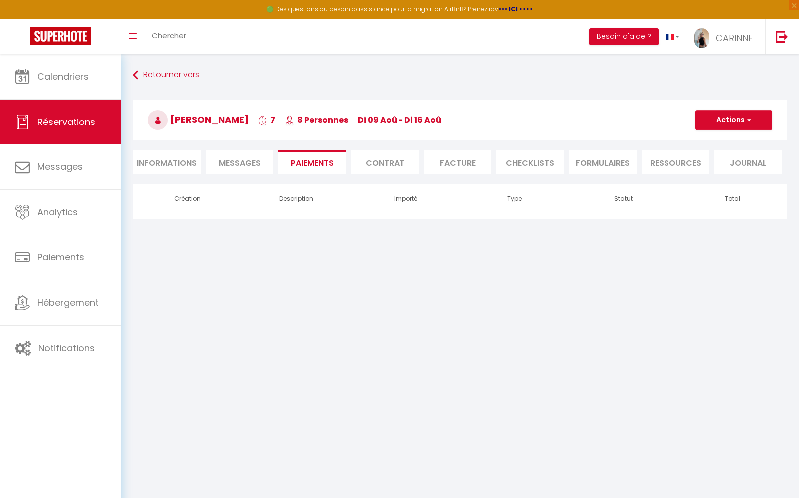
click at [162, 164] on li "Informations" at bounding box center [167, 162] width 68 height 24
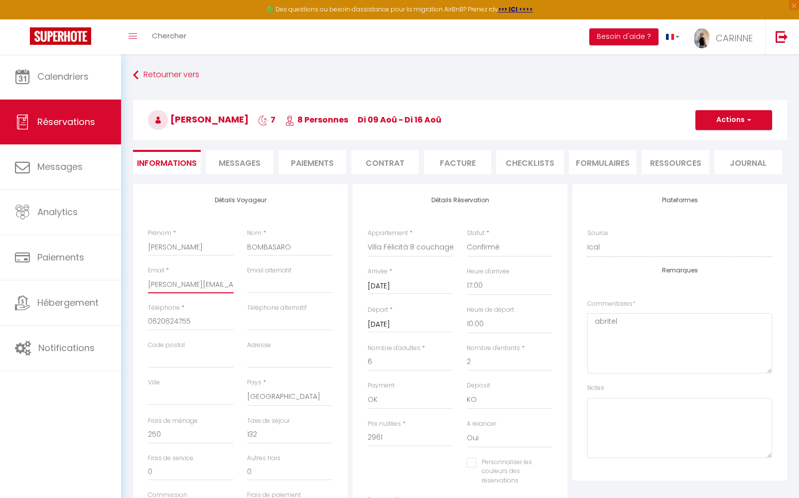
click at [196, 287] on input "[EMAIL_ADDRESS][DOMAIN_NAME]" at bounding box center [191, 284] width 86 height 18
click at [234, 285] on div "Email * gaetan.bombasaro@gmail.com" at bounding box center [190, 284] width 99 height 37
click at [241, 286] on div "Email alternatif" at bounding box center [290, 284] width 99 height 37
click at [237, 283] on div "Email * gaetan.bombasaro@gmail.com" at bounding box center [190, 284] width 99 height 37
click at [223, 283] on input "[EMAIL_ADDRESS][DOMAIN_NAME]" at bounding box center [191, 284] width 86 height 18
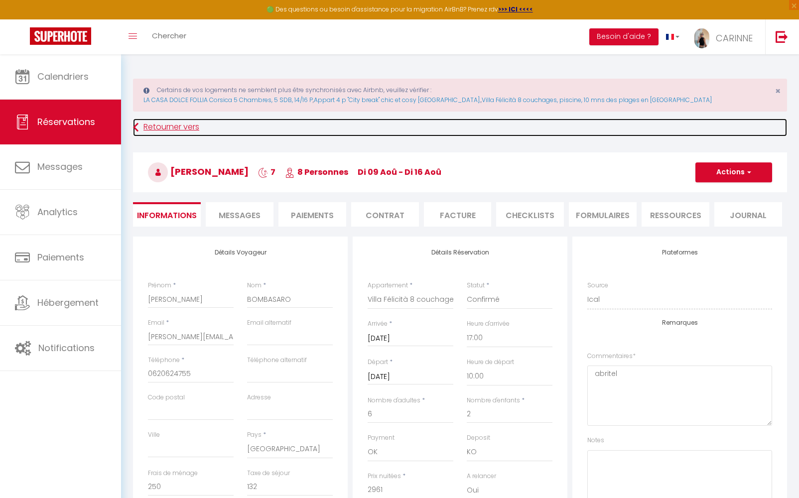
click at [137, 127] on icon at bounding box center [135, 128] width 5 height 18
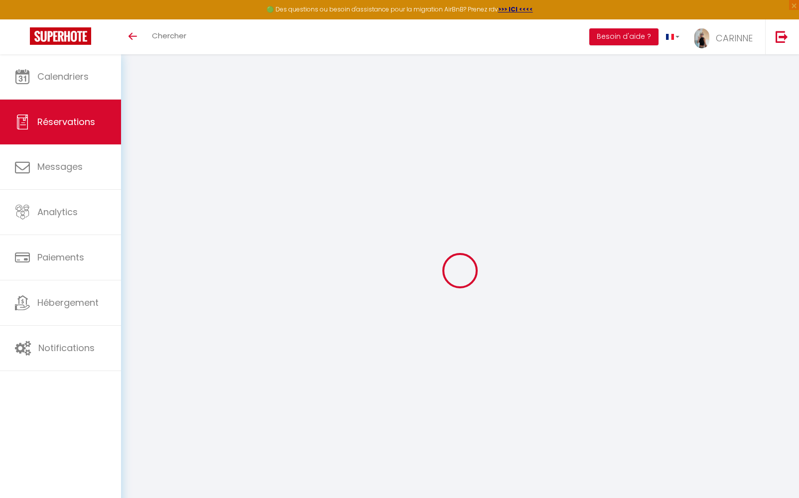
select select
checkbox input "false"
type textarea "abritel"
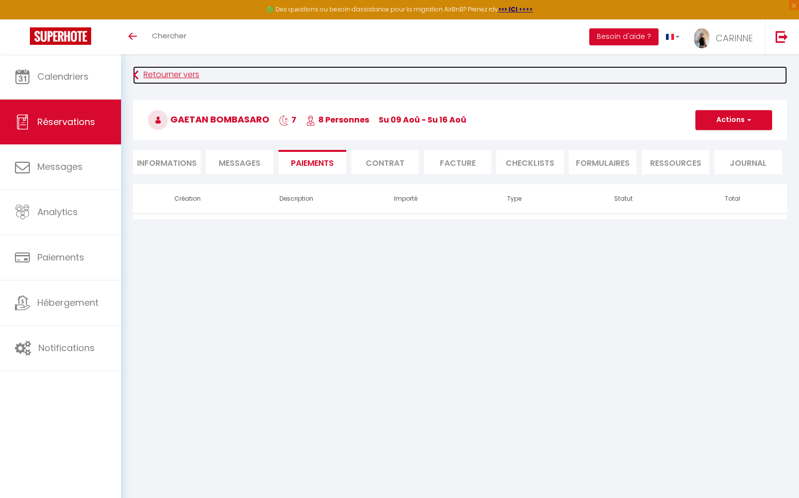
click at [177, 75] on link "Retourner vers" at bounding box center [460, 75] width 654 height 18
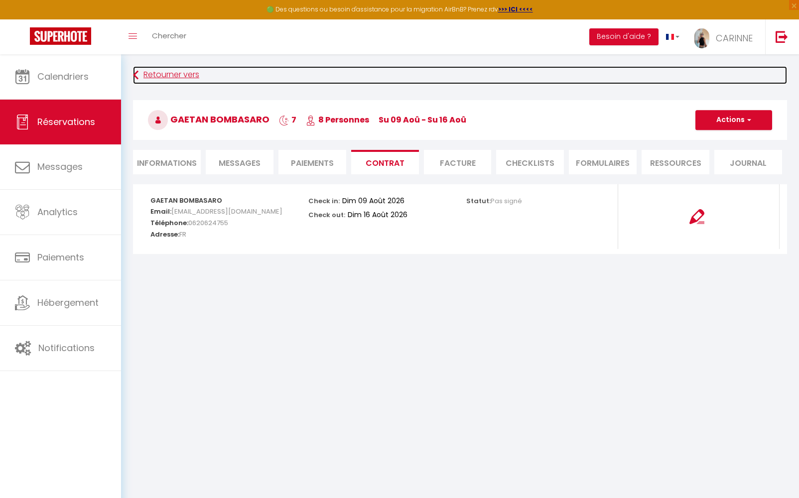
click at [149, 76] on link "Retourner vers" at bounding box center [460, 75] width 654 height 18
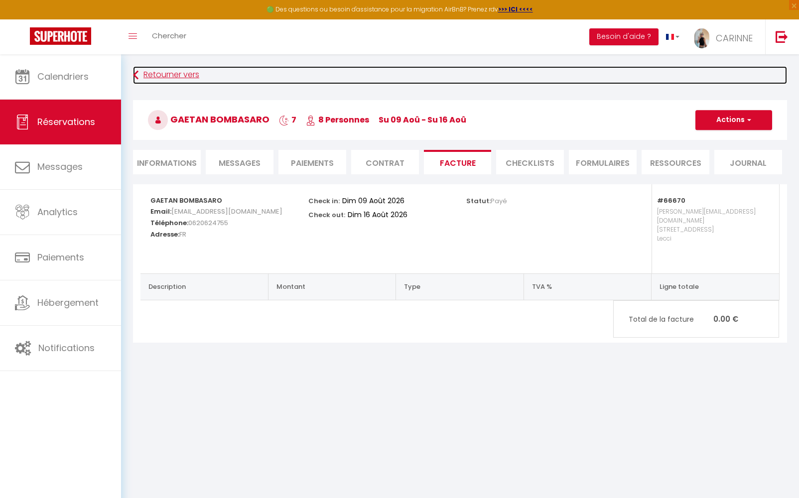
click at [137, 75] on icon at bounding box center [135, 75] width 5 height 18
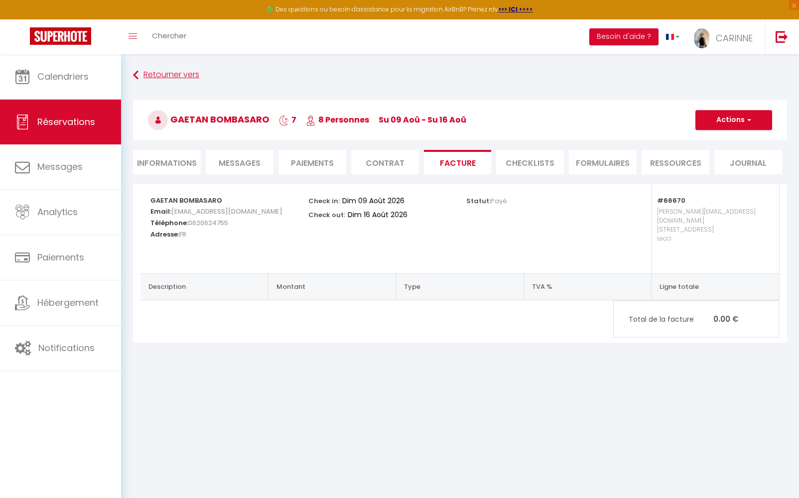
select select "not_cancelled"
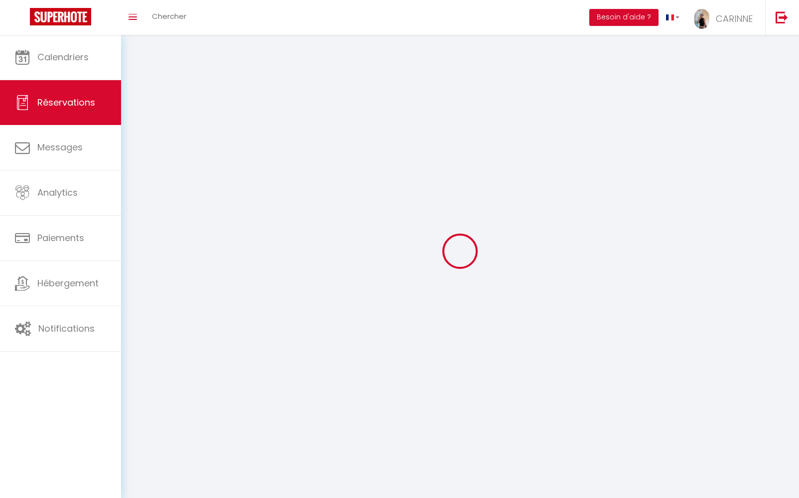
scroll to position [54, 0]
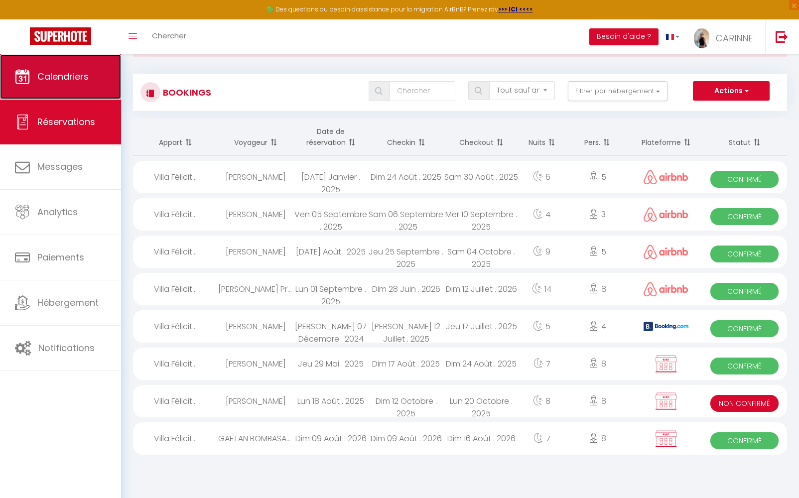
click at [61, 82] on span "Calendriers" at bounding box center [62, 76] width 51 height 12
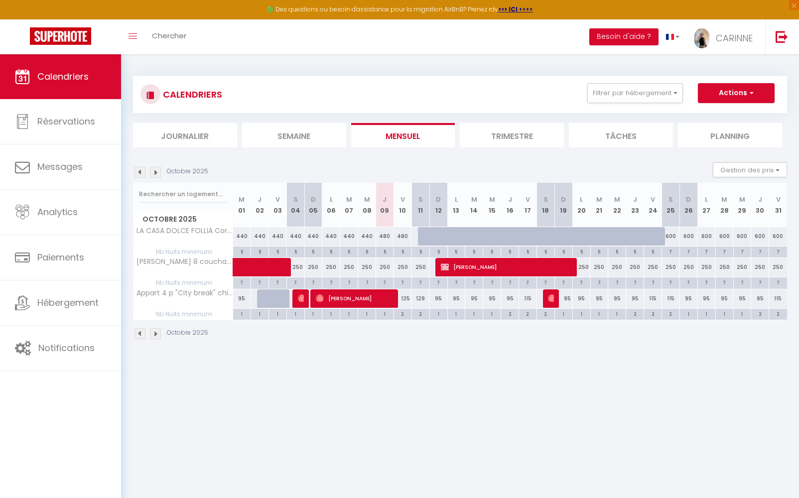
click at [583, 271] on div "250" at bounding box center [581, 267] width 18 height 18
type input "250"
type input "Lun 20 Octobre 2025"
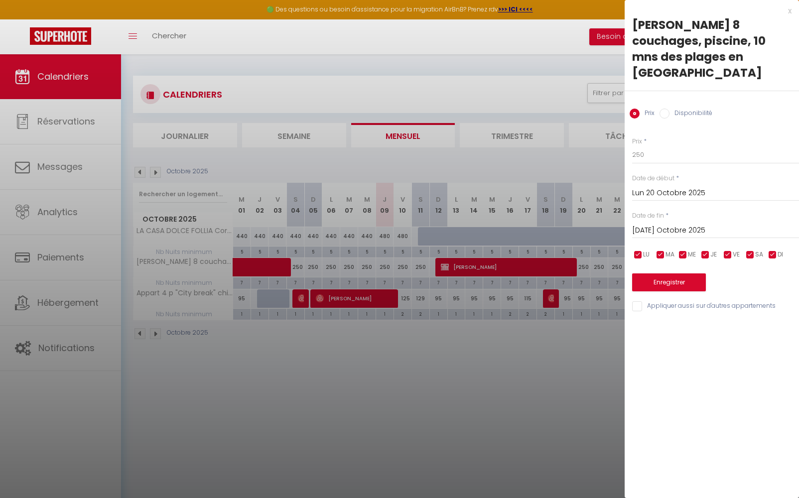
click at [640, 224] on input "[DATE] Octobre 2025" at bounding box center [715, 230] width 167 height 13
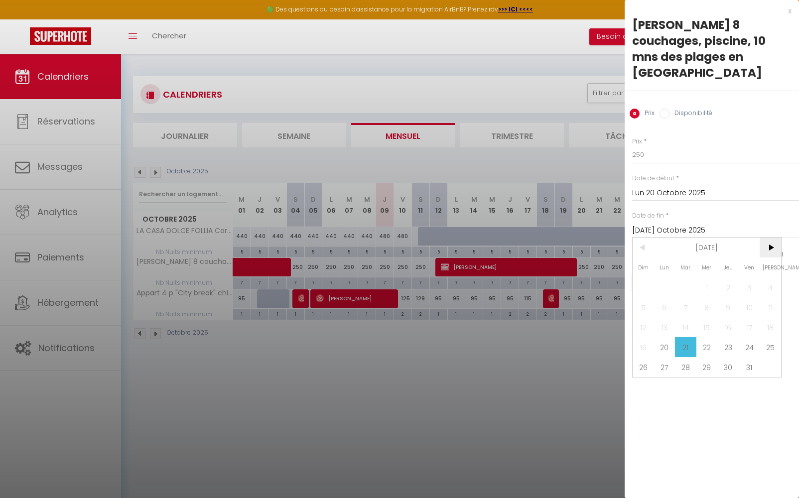
click at [769, 238] on span ">" at bounding box center [770, 248] width 21 height 20
click at [767, 238] on span ">" at bounding box center [770, 248] width 21 height 20
click at [769, 238] on span ">" at bounding box center [770, 248] width 21 height 20
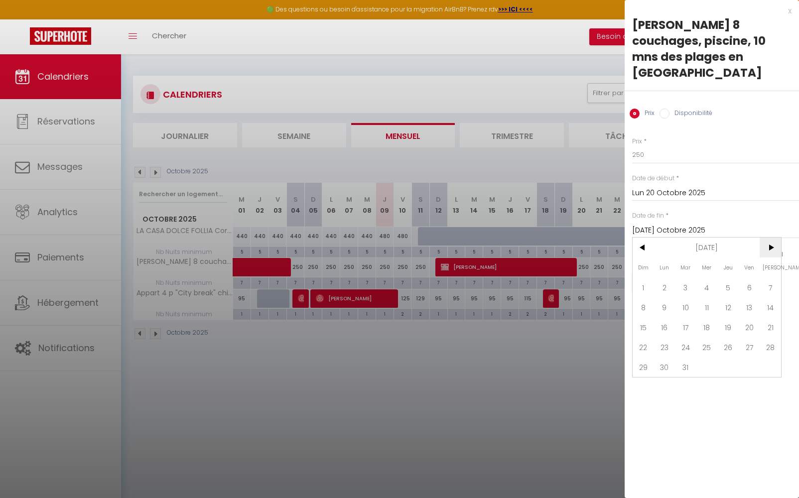
click at [769, 238] on span ">" at bounding box center [770, 248] width 21 height 20
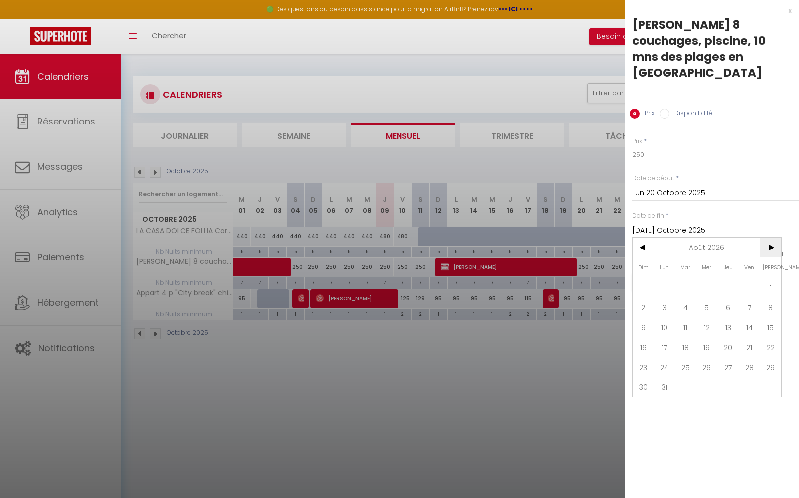
click at [769, 238] on span ">" at bounding box center [770, 248] width 21 height 20
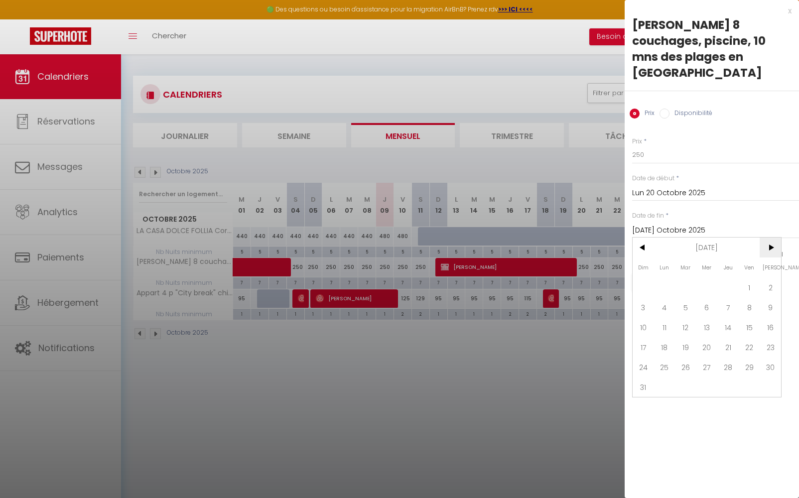
click at [769, 238] on span ">" at bounding box center [770, 248] width 21 height 20
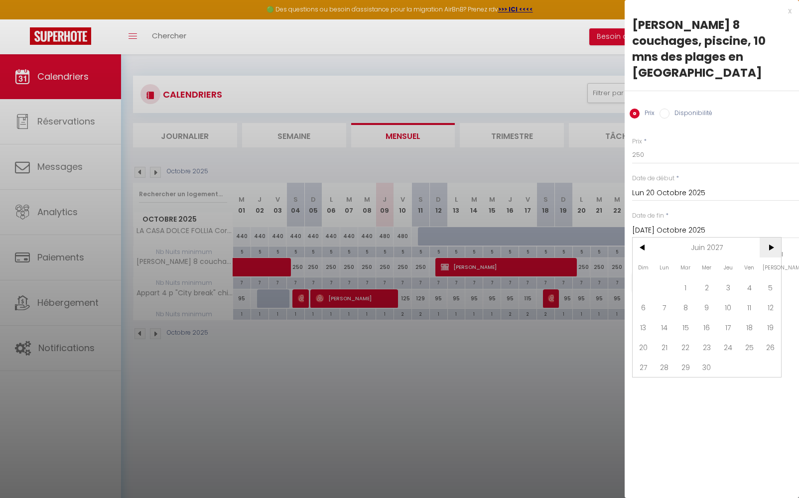
click at [769, 238] on span ">" at bounding box center [770, 248] width 21 height 20
click at [771, 297] on span "9" at bounding box center [770, 307] width 21 height 20
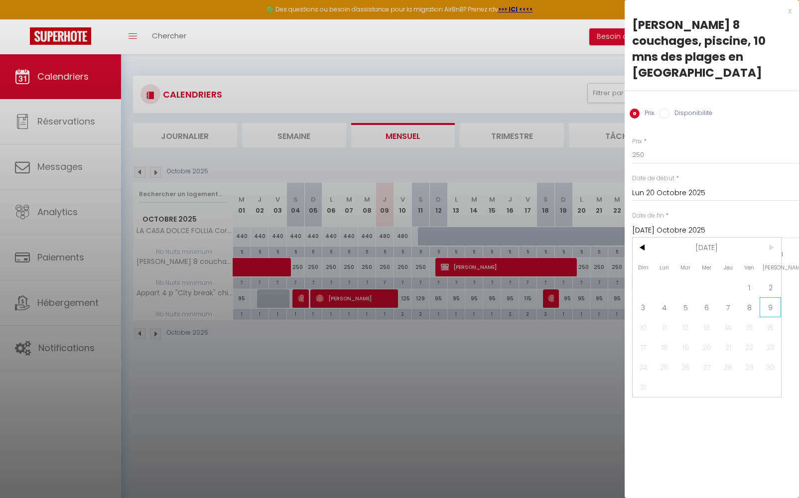
type input "[PERSON_NAME] 09 Octobre 2027"
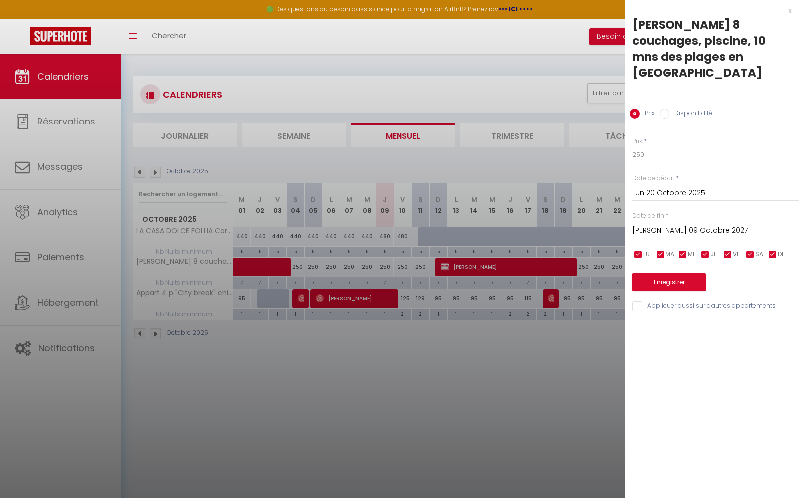
click at [664, 109] on input "Disponibilité" at bounding box center [665, 114] width 10 height 10
radio input "true"
radio input "false"
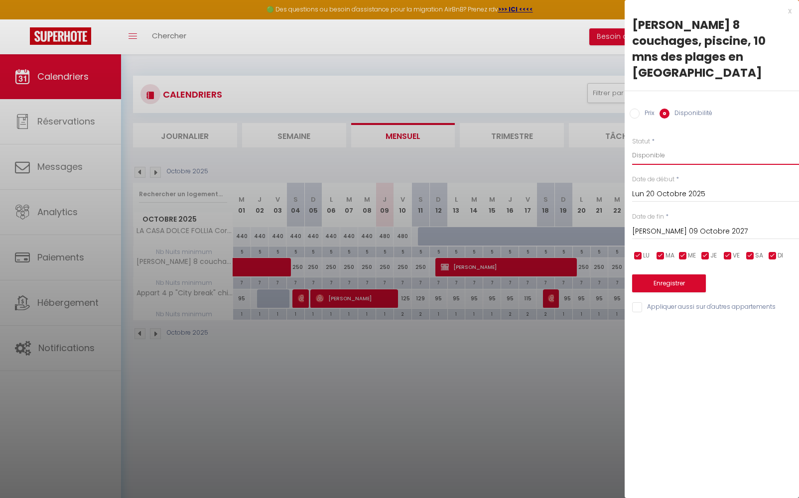
click at [656, 146] on select "Disponible Indisponible" at bounding box center [715, 155] width 167 height 19
select select "0"
click at [632, 146] on select "Disponible Indisponible" at bounding box center [715, 155] width 167 height 19
click at [663, 274] on button "Enregistrer" at bounding box center [669, 283] width 74 height 18
